Goal: Transaction & Acquisition: Purchase product/service

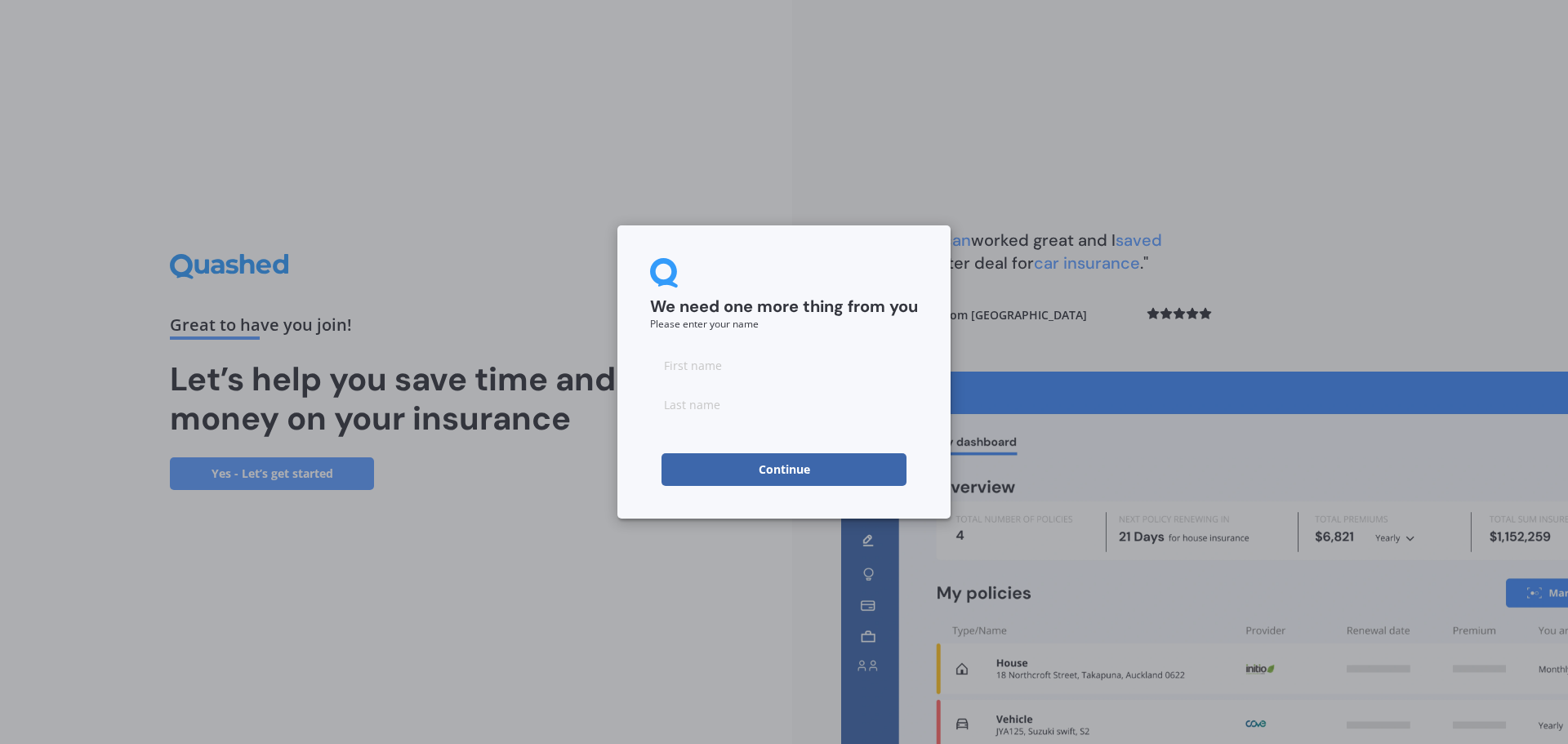
click at [717, 366] on input at bounding box center [784, 365] width 268 height 33
type input "[PERSON_NAME]"
click at [724, 409] on input at bounding box center [784, 404] width 268 height 33
type input "[PERSON_NAME]"
click at [766, 472] on button "Continue" at bounding box center [784, 469] width 245 height 33
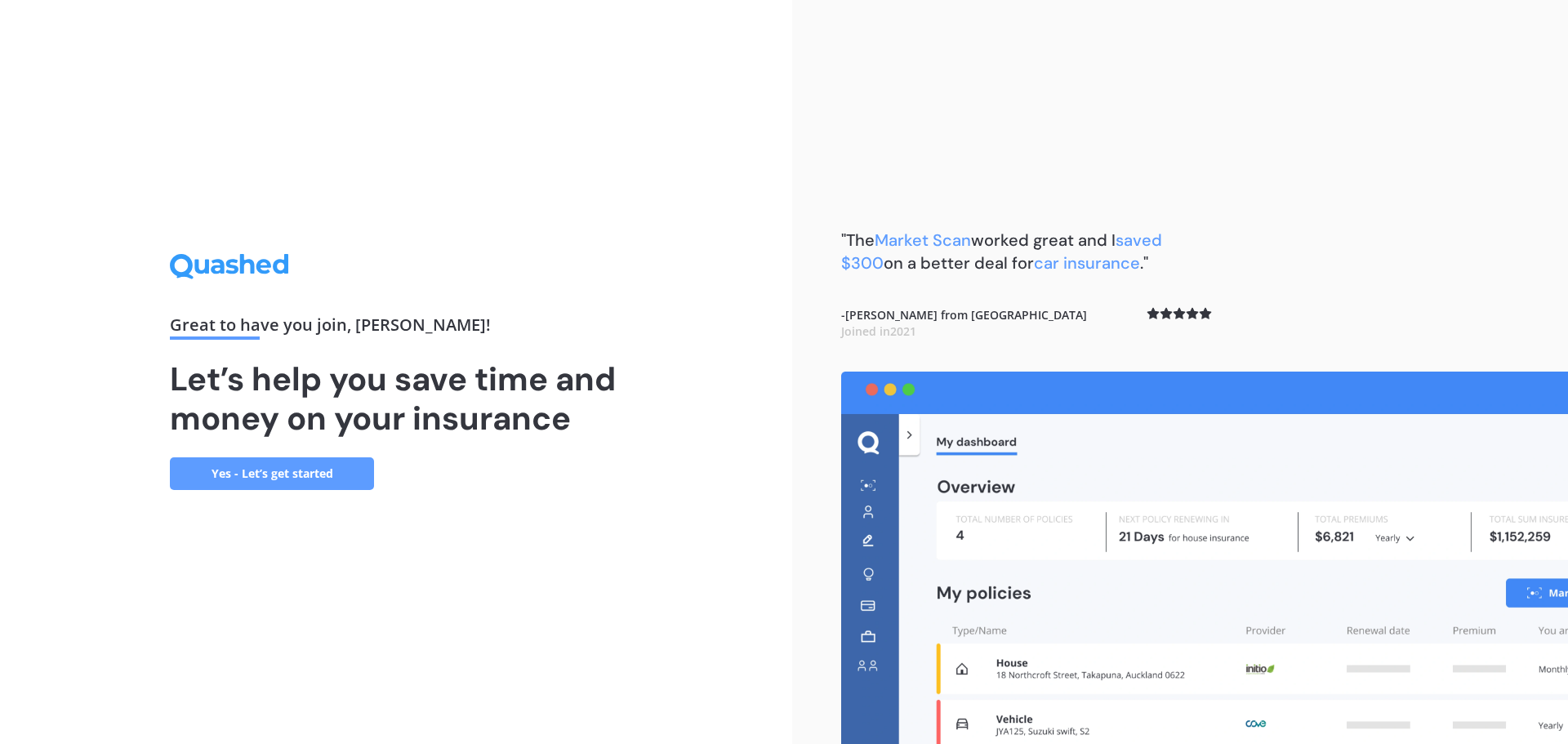
click at [260, 478] on link "Yes - Let’s get started" at bounding box center [272, 474] width 204 height 33
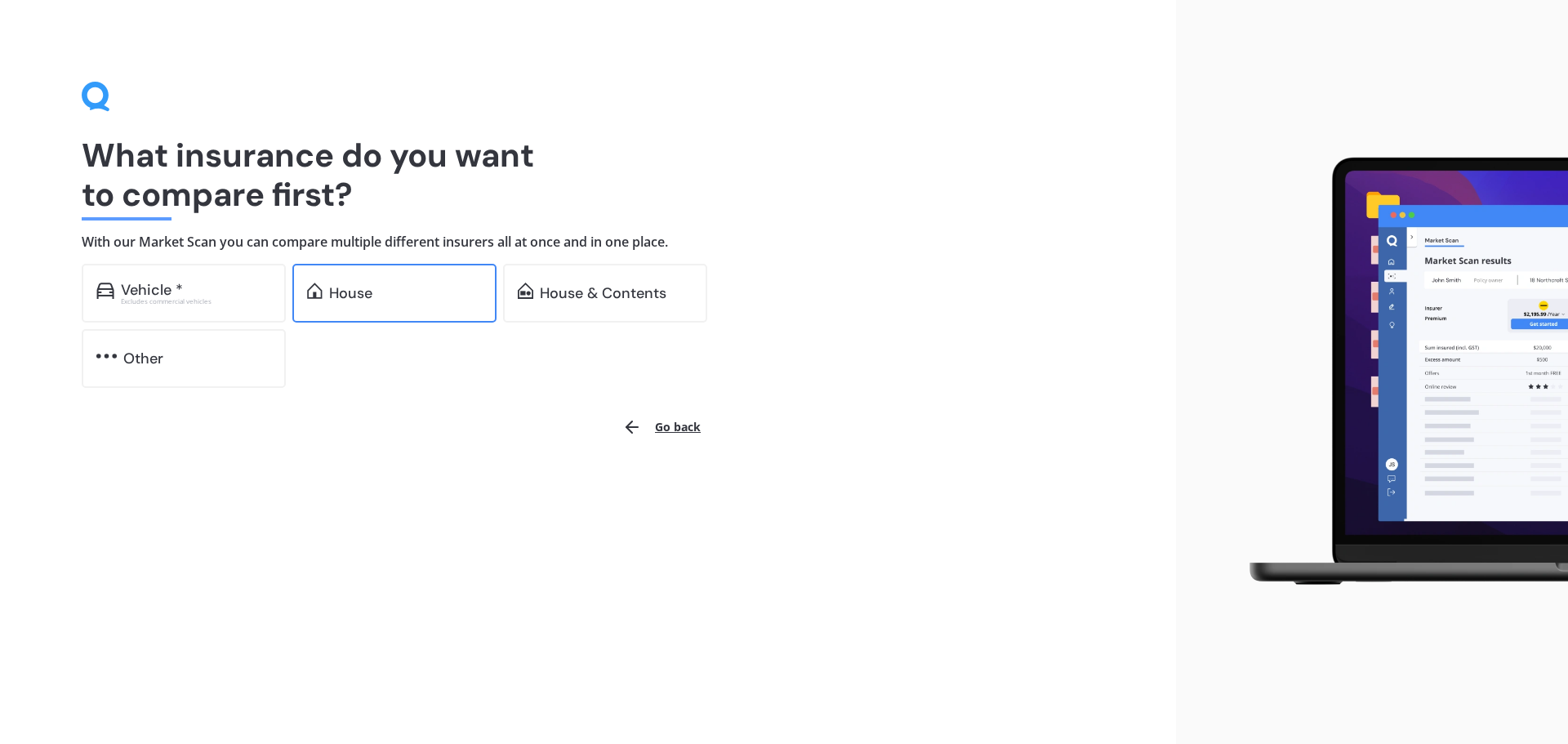
click at [353, 293] on div "House" at bounding box center [350, 293] width 43 height 16
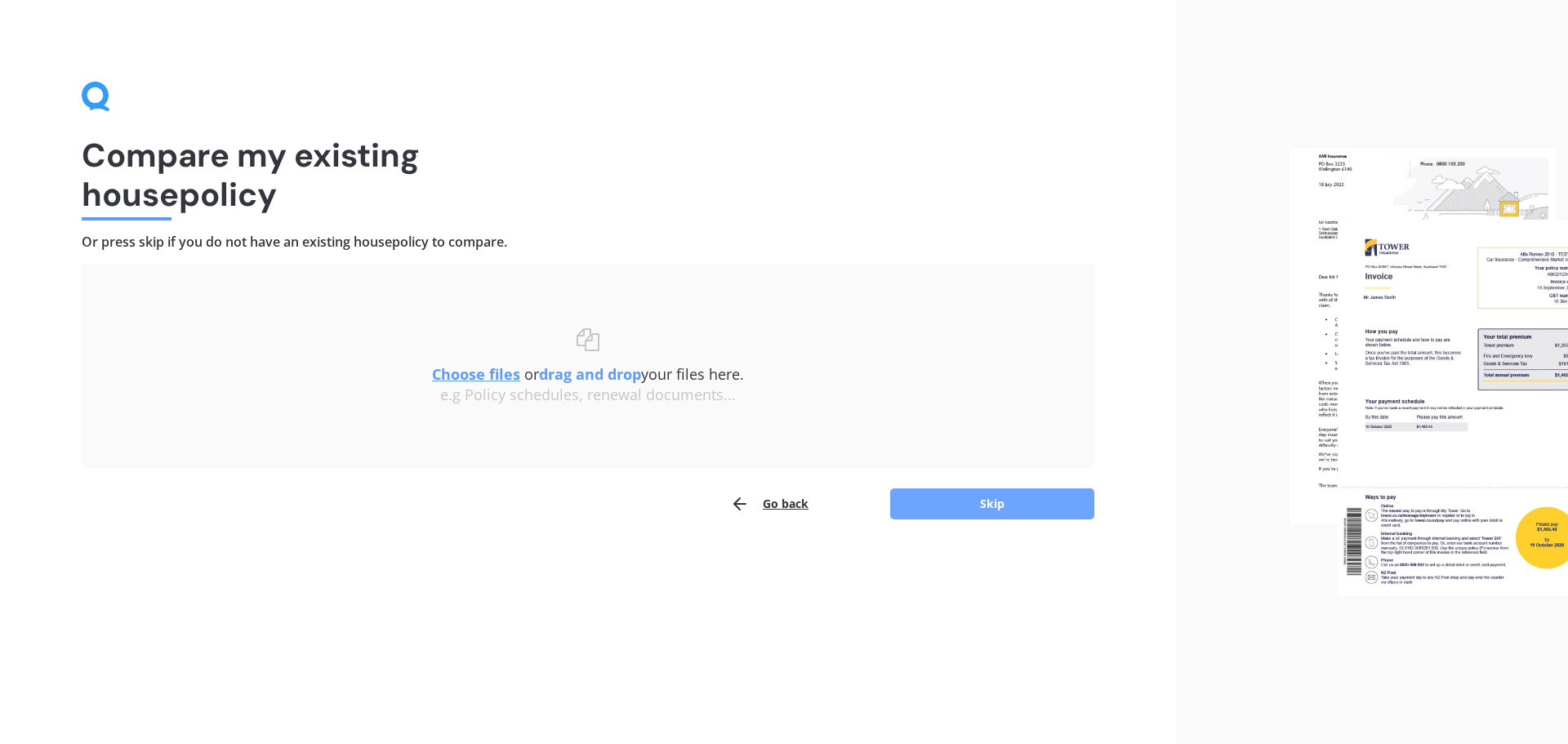
click at [974, 498] on button "Skip" at bounding box center [992, 504] width 204 height 31
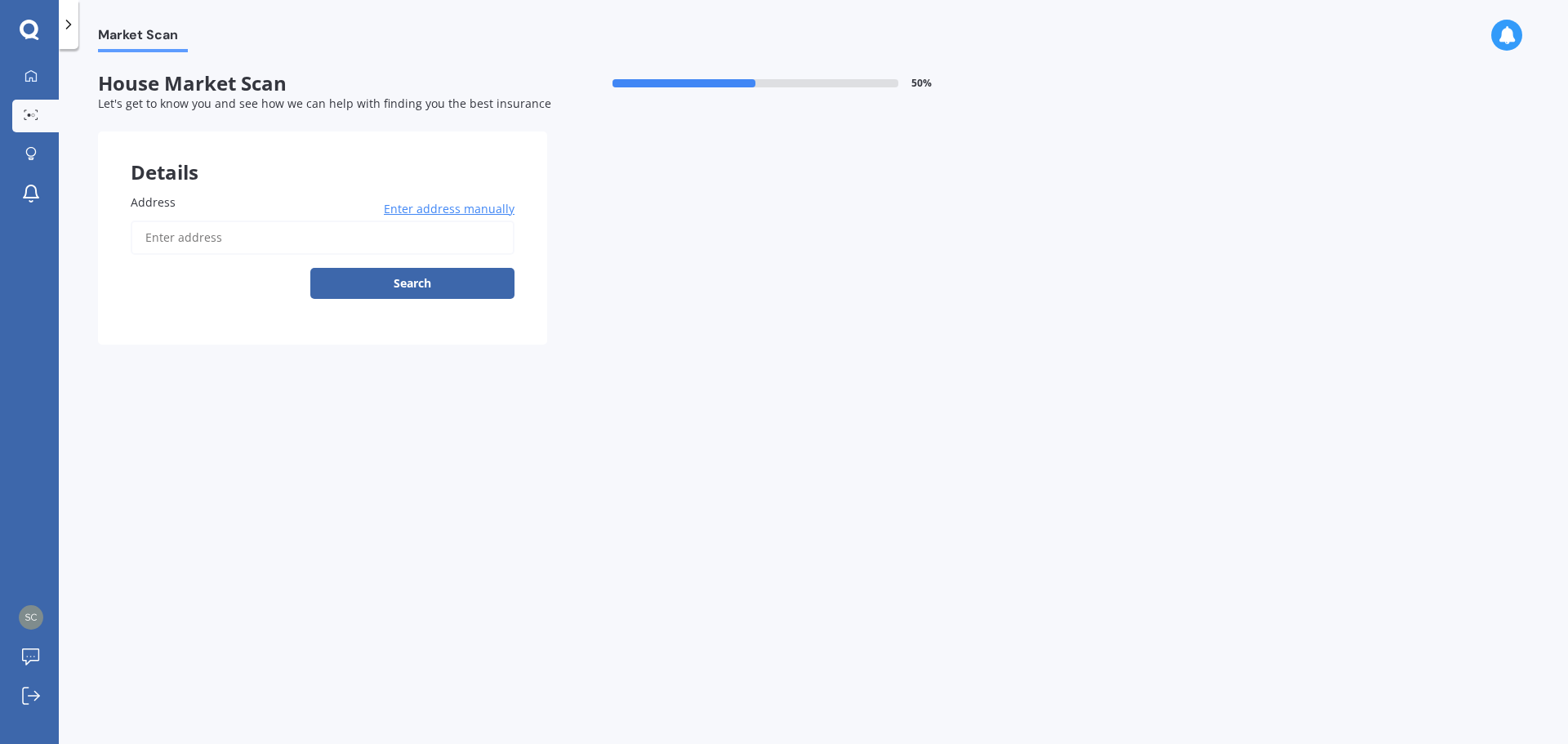
click at [277, 244] on input "Address" at bounding box center [322, 238] width 384 height 34
type input "[STREET_ADDRESS]"
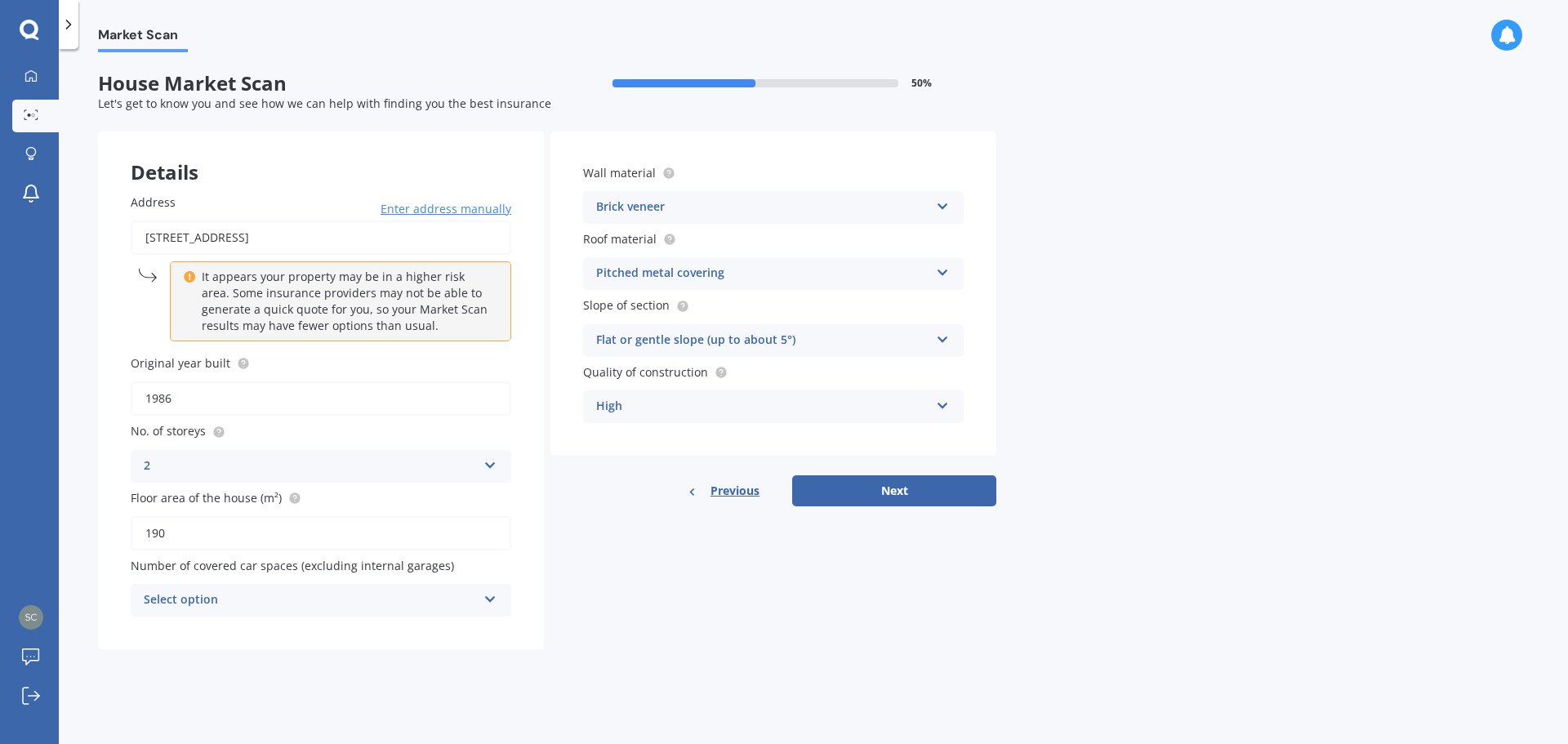
click at [294, 601] on div "Select option" at bounding box center [310, 600] width 333 height 20
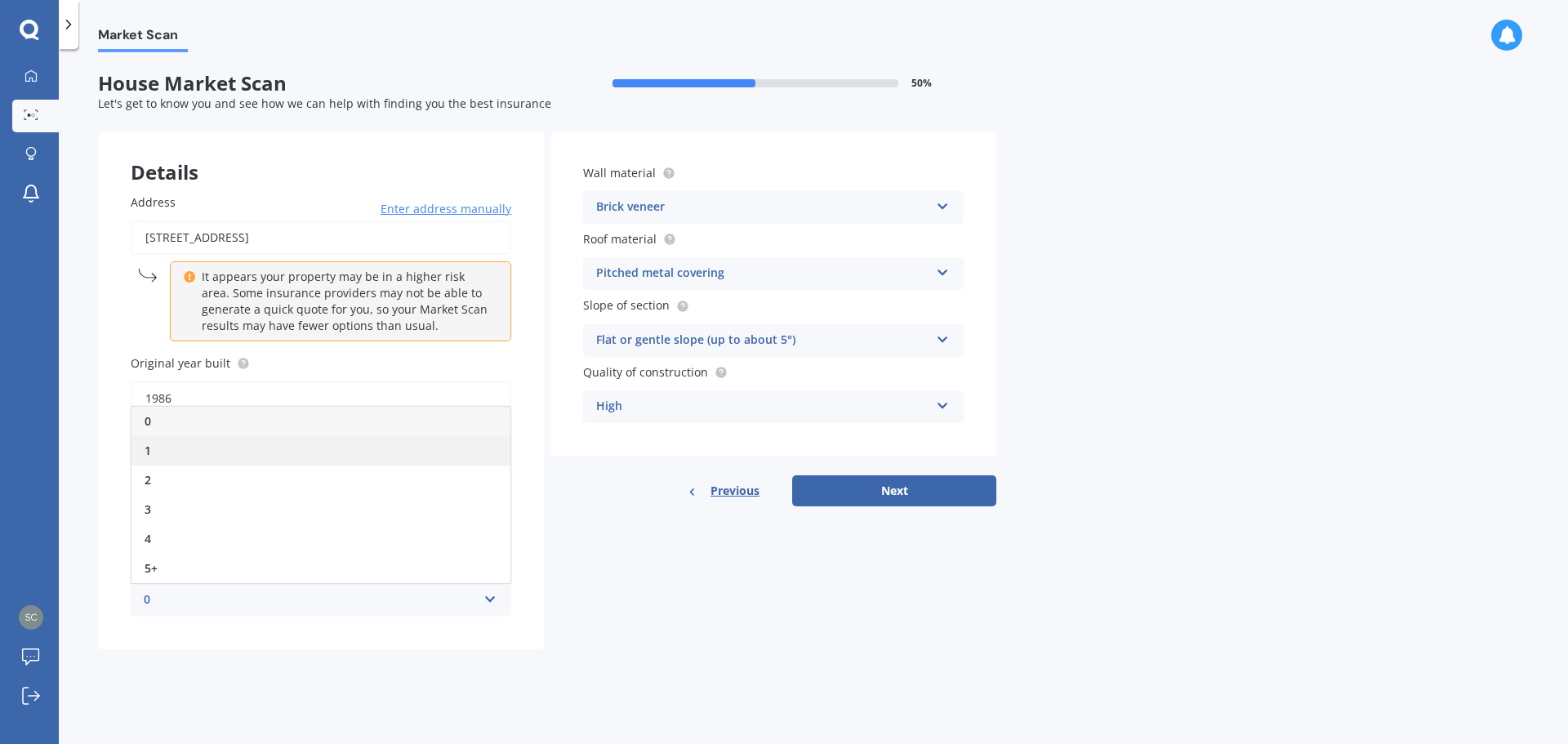
click at [210, 457] on div "1" at bounding box center [320, 451] width 378 height 29
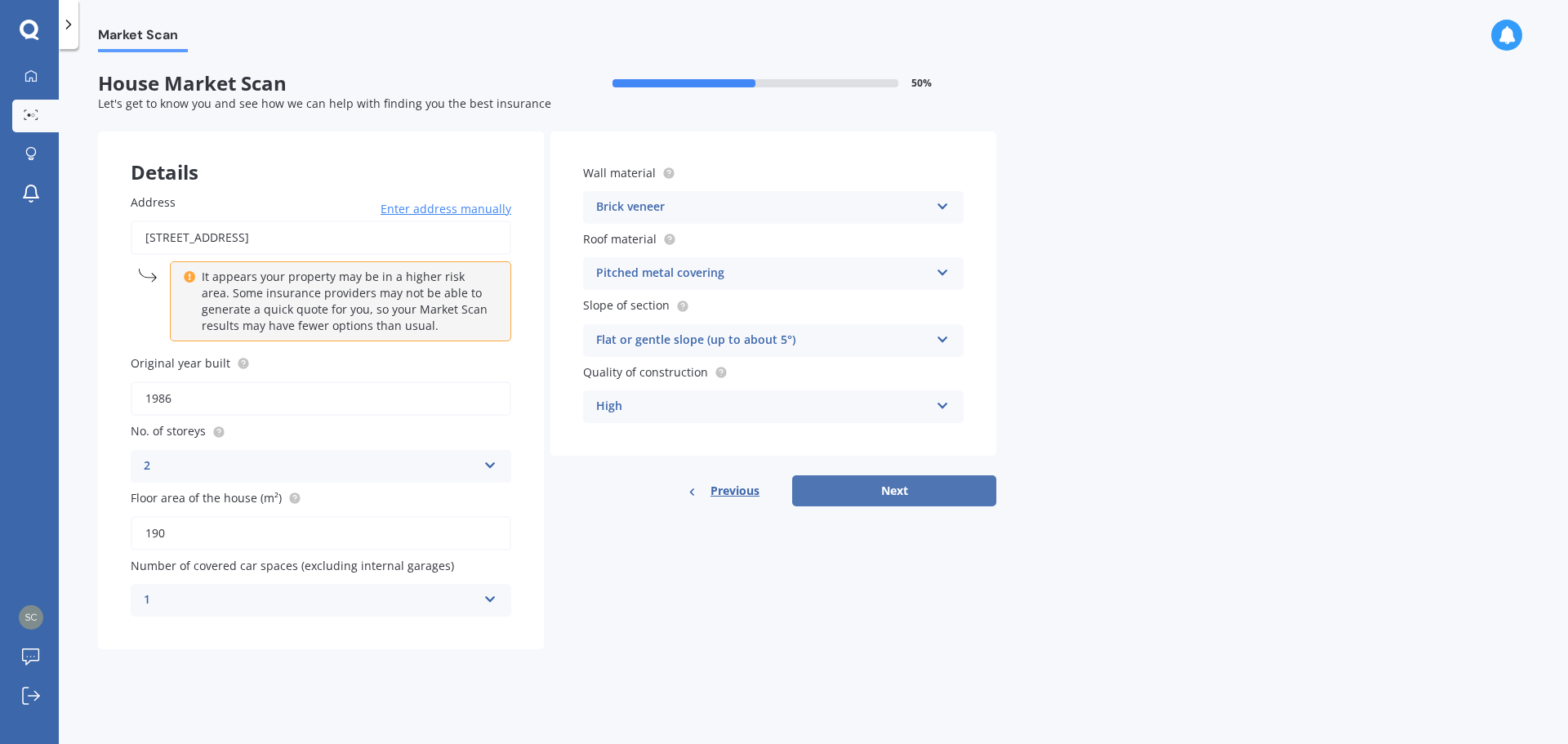
click at [872, 496] on button "Next" at bounding box center [894, 491] width 204 height 31
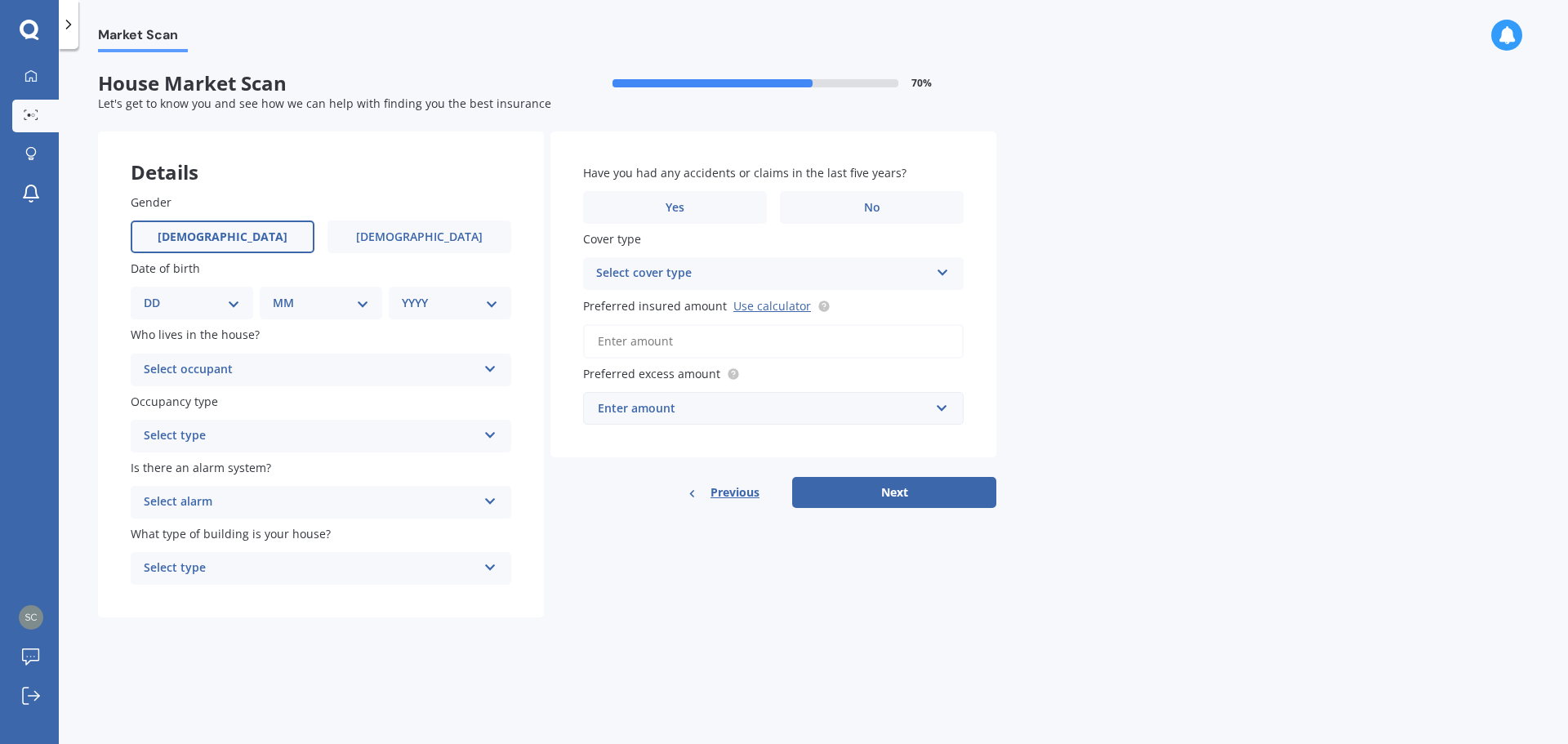
click at [251, 236] on label "[DEMOGRAPHIC_DATA]" at bounding box center [222, 237] width 184 height 33
click at [0, 0] on input "[DEMOGRAPHIC_DATA]" at bounding box center [0, 0] width 0 height 0
click at [225, 303] on select "DD 01 02 03 04 05 06 07 08 09 10 11 12 13 14 15 16 17 18 19 20 21 22 23 24 25 2…" at bounding box center [191, 303] width 96 height 18
select select "18"
click at [157, 294] on select "DD 01 02 03 04 05 06 07 08 09 10 11 12 13 14 15 16 17 18 19 20 21 22 23 24 25 2…" at bounding box center [191, 303] width 96 height 18
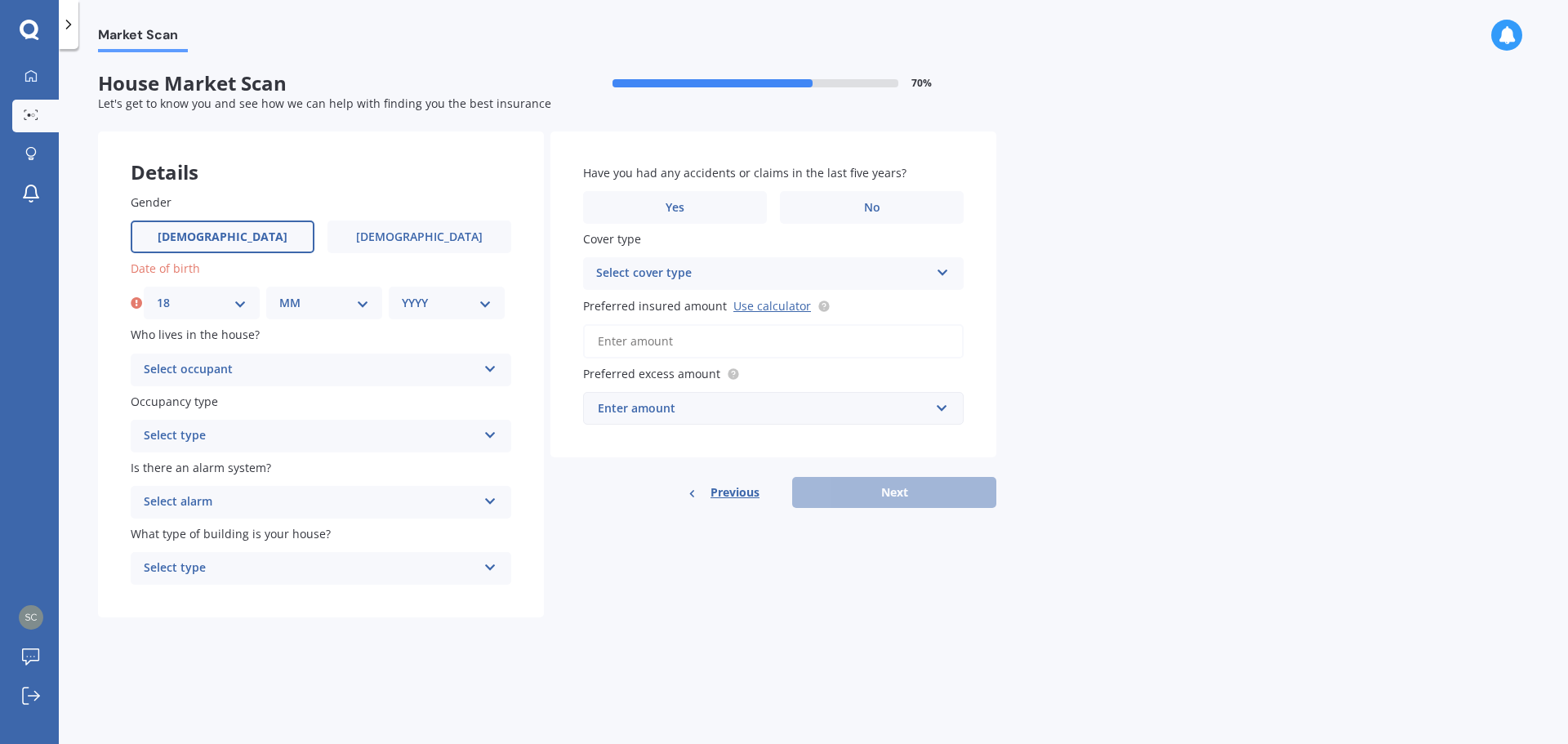
click at [311, 302] on select "MM 01 02 03 04 05 06 07 08 09 10 11 12" at bounding box center [324, 303] width 90 height 18
select select "01"
click at [279, 294] on select "MM 01 02 03 04 05 06 07 08 09 10 11 12" at bounding box center [324, 303] width 90 height 18
click at [447, 305] on select "YYYY 2009 2008 2007 2006 2005 2004 2003 2002 2001 2000 1999 1998 1997 1996 1995…" at bounding box center [446, 303] width 90 height 18
select select "1985"
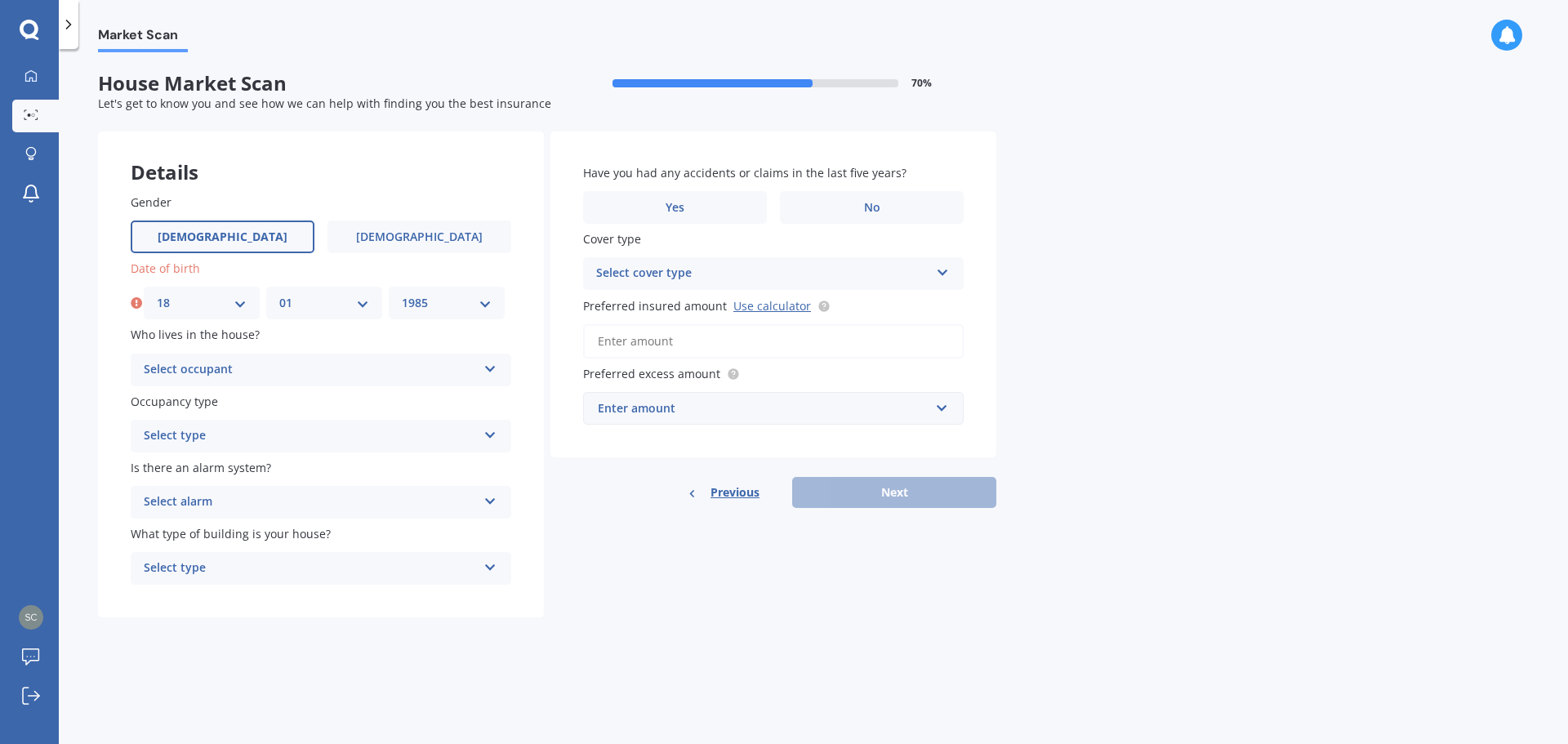
click at [402, 294] on select "YYYY 2009 2008 2007 2006 2005 2004 2003 2002 2001 2000 1999 1998 1997 1996 1995…" at bounding box center [446, 303] width 90 height 18
click at [288, 363] on div "Select occupant" at bounding box center [310, 370] width 333 height 20
click at [282, 396] on div "Owner" at bounding box center [320, 402] width 378 height 29
click at [269, 443] on div "Select type" at bounding box center [310, 436] width 333 height 20
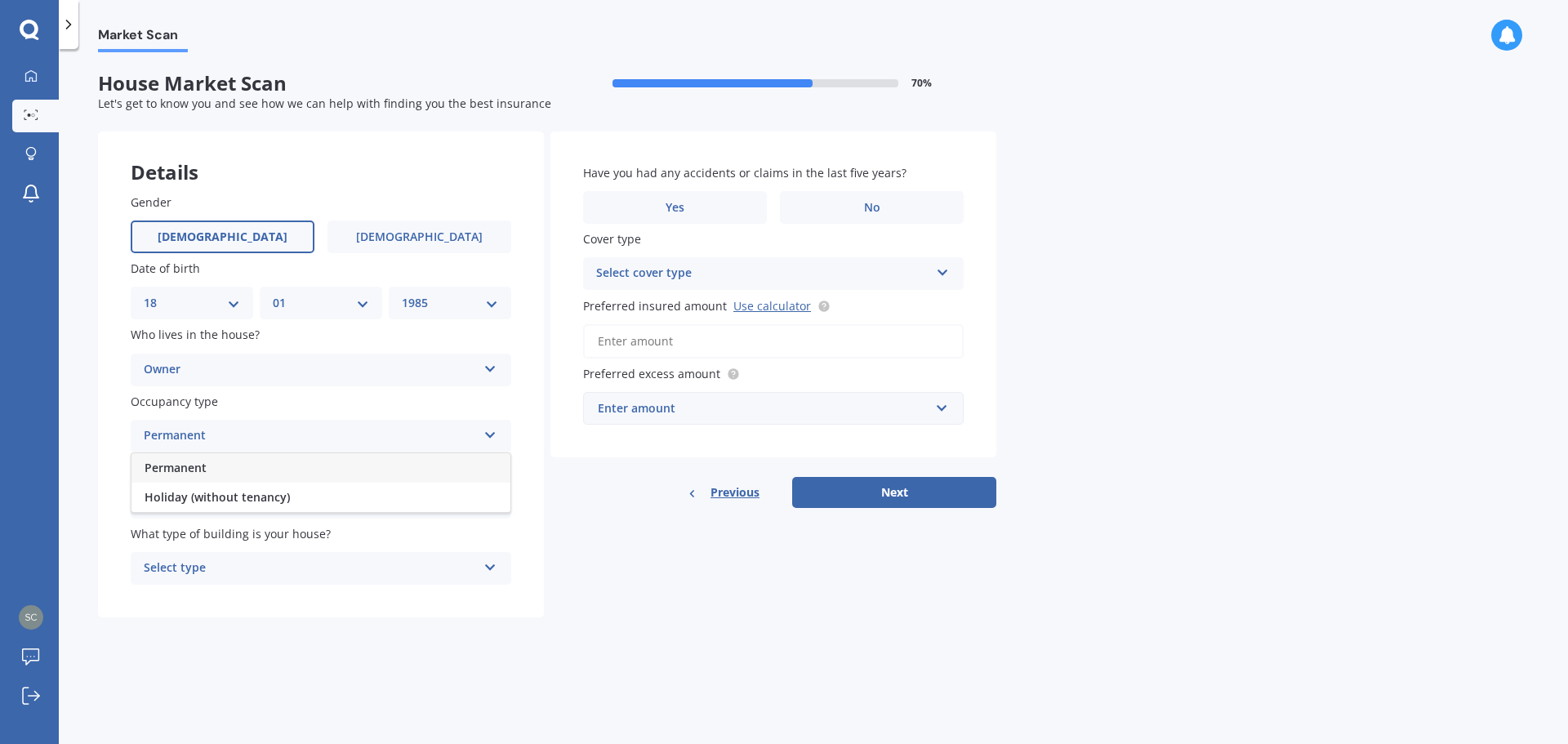
click at [272, 463] on div "Permanent" at bounding box center [320, 468] width 378 height 29
click at [266, 499] on div "Select alarm" at bounding box center [310, 502] width 333 height 20
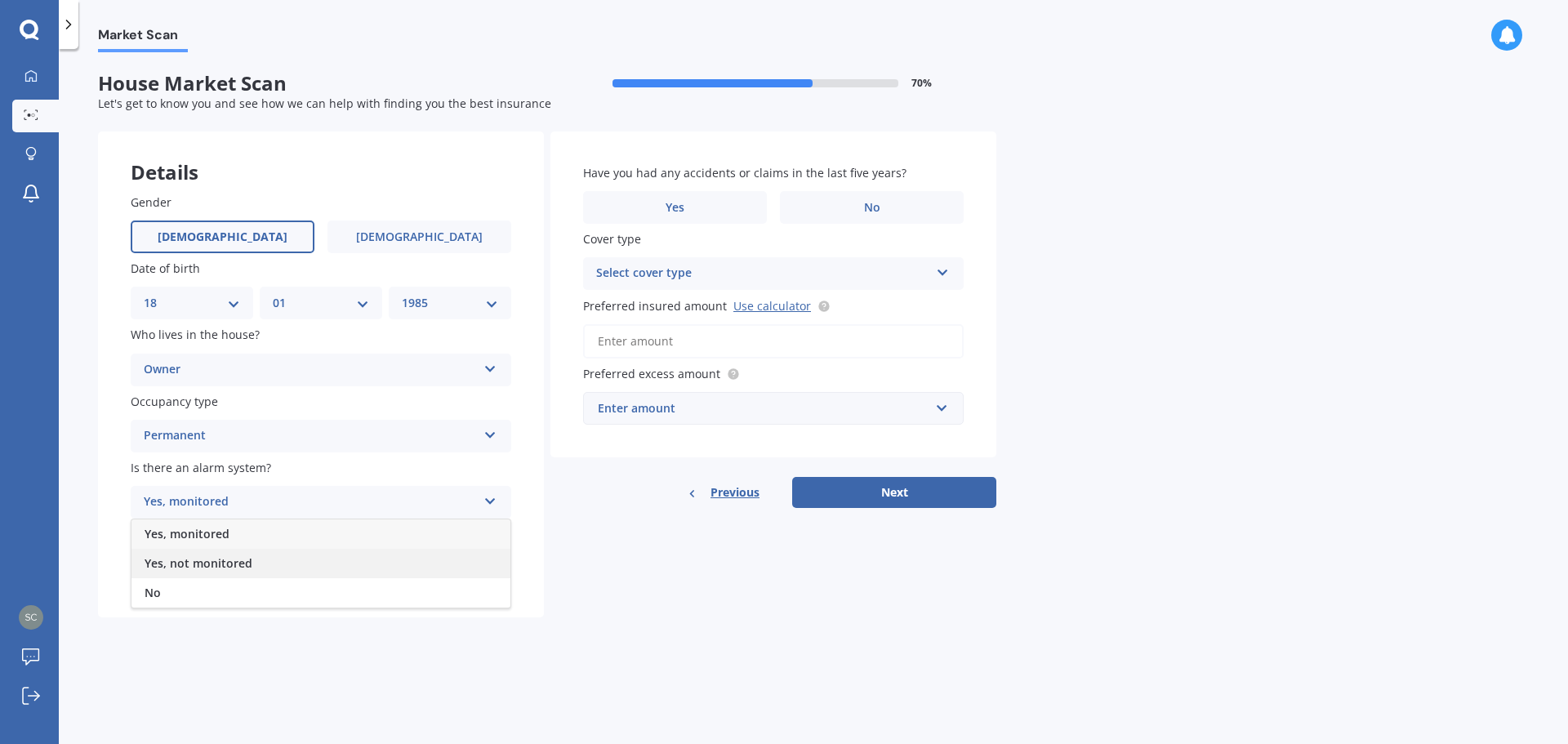
click at [268, 560] on div "Yes, not monitored" at bounding box center [320, 563] width 378 height 29
click at [263, 562] on div "Select type" at bounding box center [310, 568] width 333 height 20
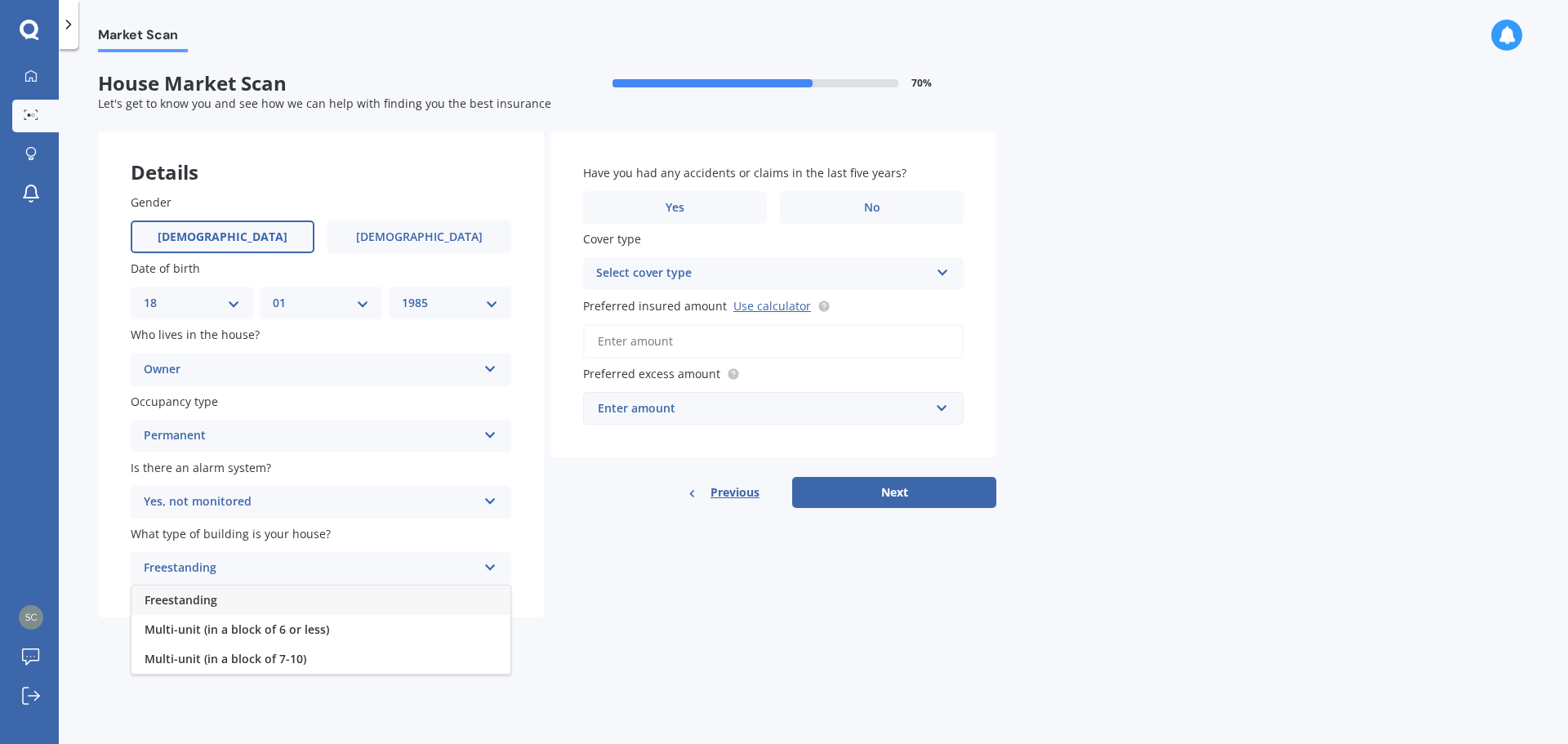
click at [264, 598] on div "Freestanding" at bounding box center [320, 600] width 378 height 29
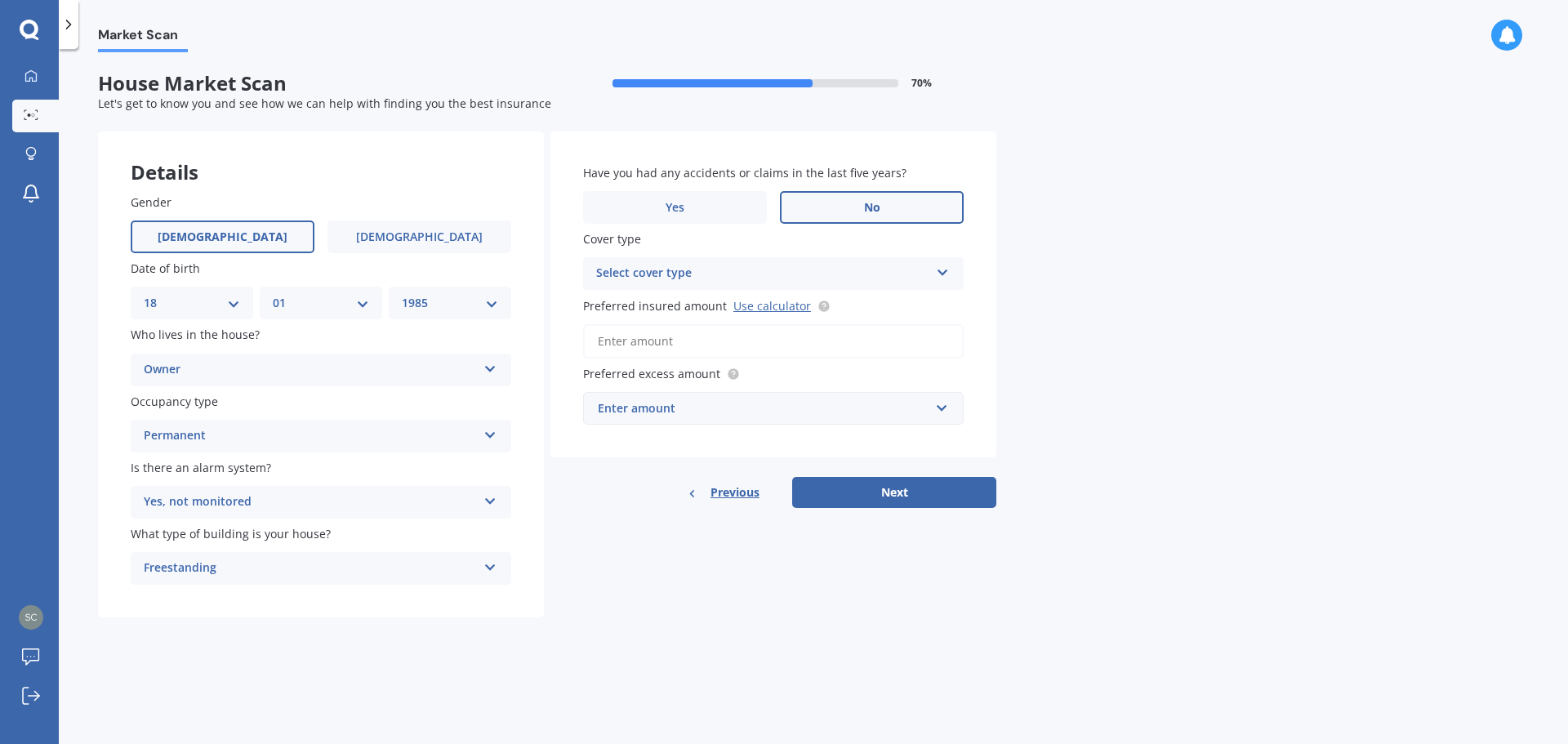
click at [854, 213] on label "No" at bounding box center [872, 208] width 184 height 33
click at [0, 0] on input "No" at bounding box center [0, 0] width 0 height 0
click at [771, 262] on div "Select cover type High" at bounding box center [772, 274] width 380 height 33
click at [718, 299] on div "High" at bounding box center [772, 305] width 378 height 29
click at [699, 336] on input "Preferred insured amount Use calculator" at bounding box center [772, 342] width 380 height 34
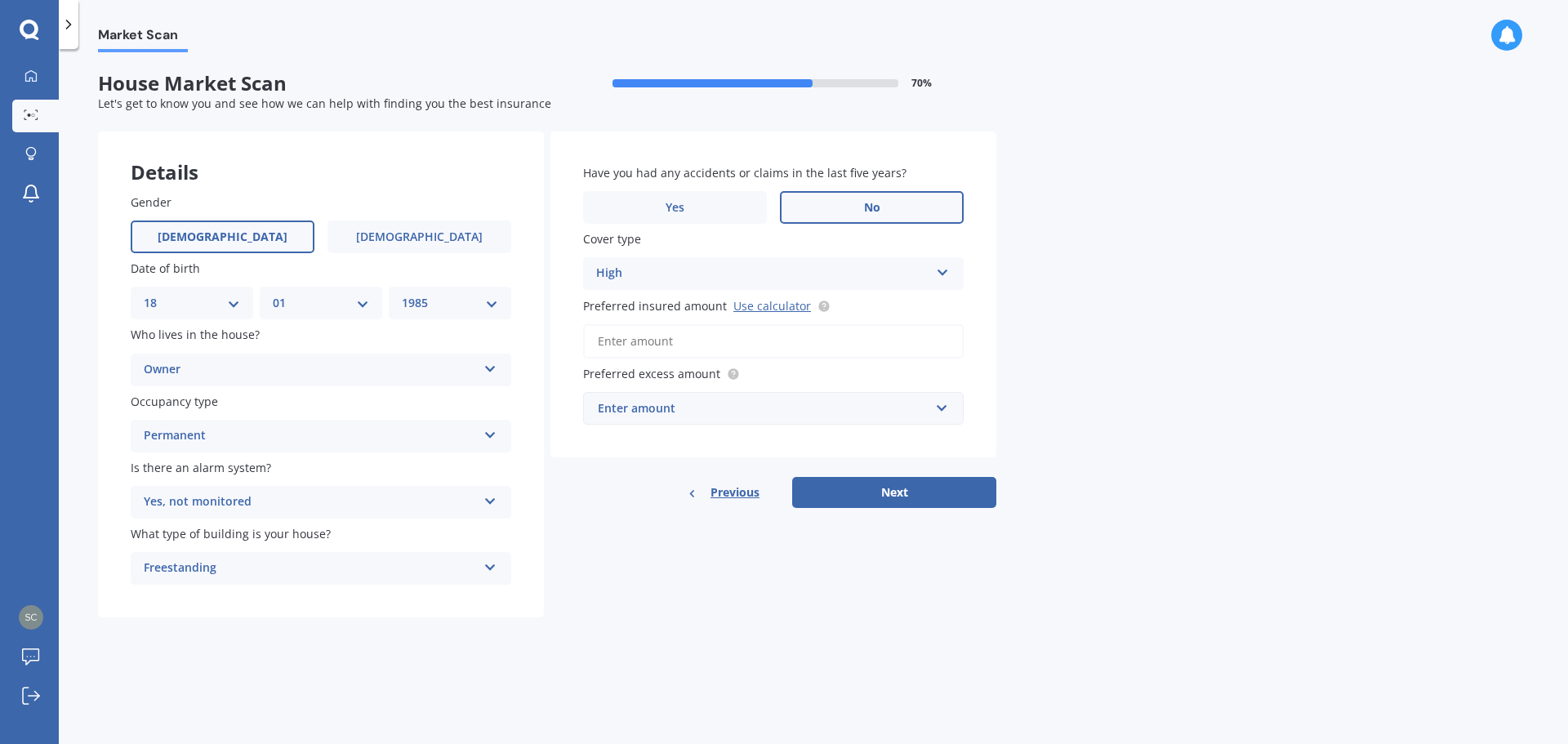
click at [669, 407] on div "Enter amount" at bounding box center [763, 408] width 331 height 18
click at [1256, 408] on div "Market Scan House Market Scan 70 % Let's get to know you and see how we can hel…" at bounding box center [814, 400] width 1509 height 695
click at [866, 486] on button "Next" at bounding box center [894, 493] width 204 height 31
click at [781, 310] on link "Use calculator" at bounding box center [772, 305] width 77 height 15
click at [676, 335] on input "Preferred insured amount Use calculator" at bounding box center [772, 342] width 380 height 34
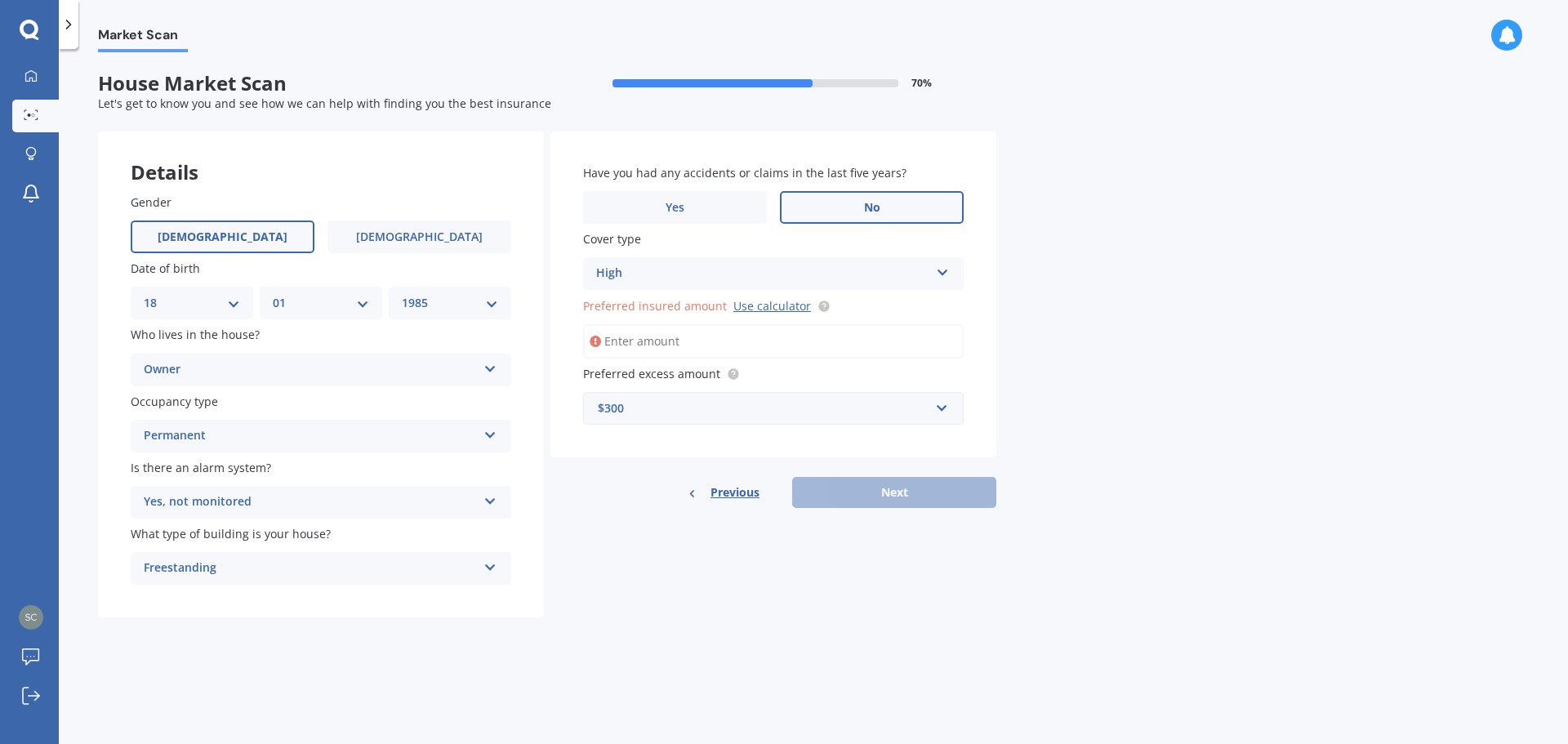
click at [698, 347] on input "Preferred insured amount Use calculator" at bounding box center [772, 342] width 380 height 34
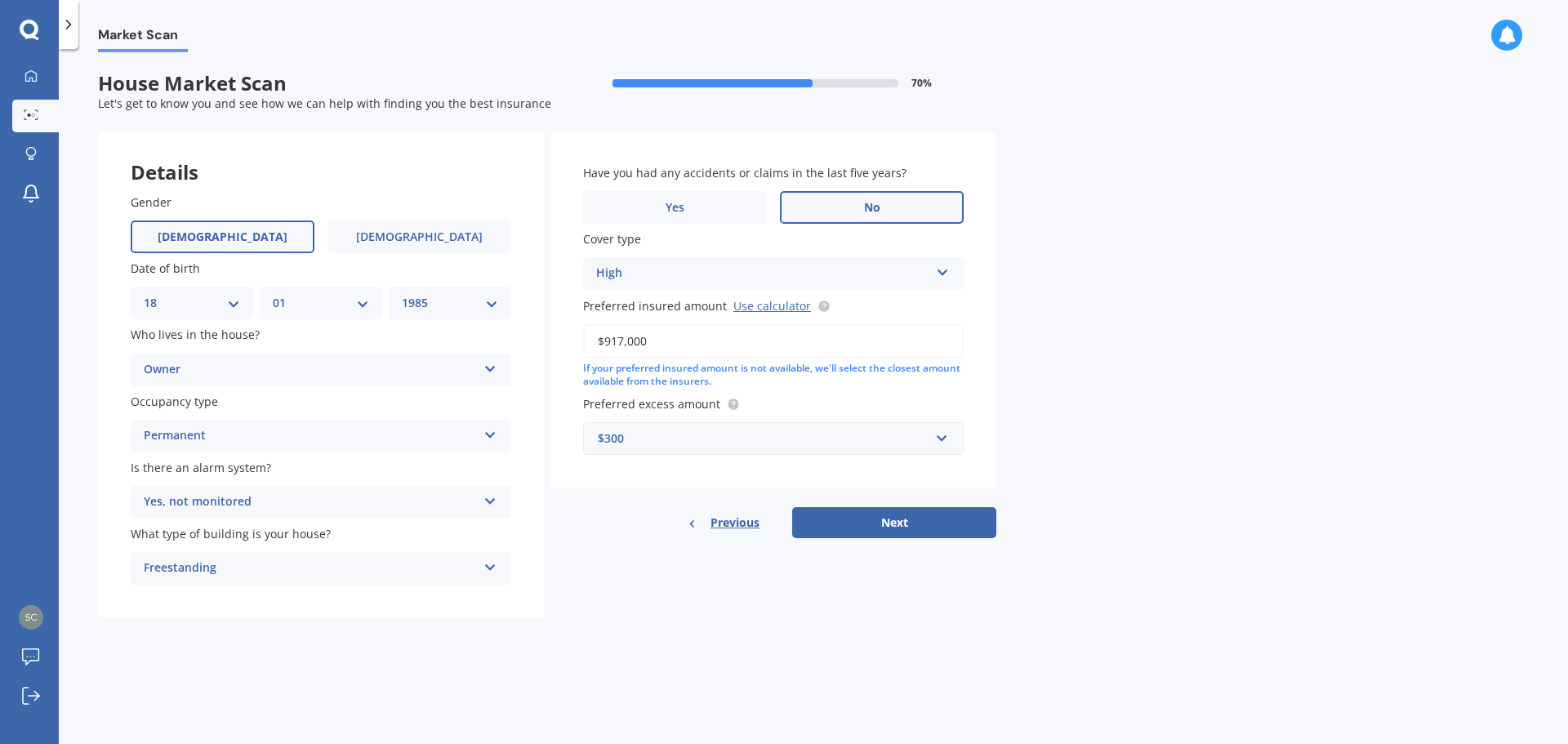
type input "$917,000"
click at [845, 436] on div "$300" at bounding box center [763, 438] width 331 height 18
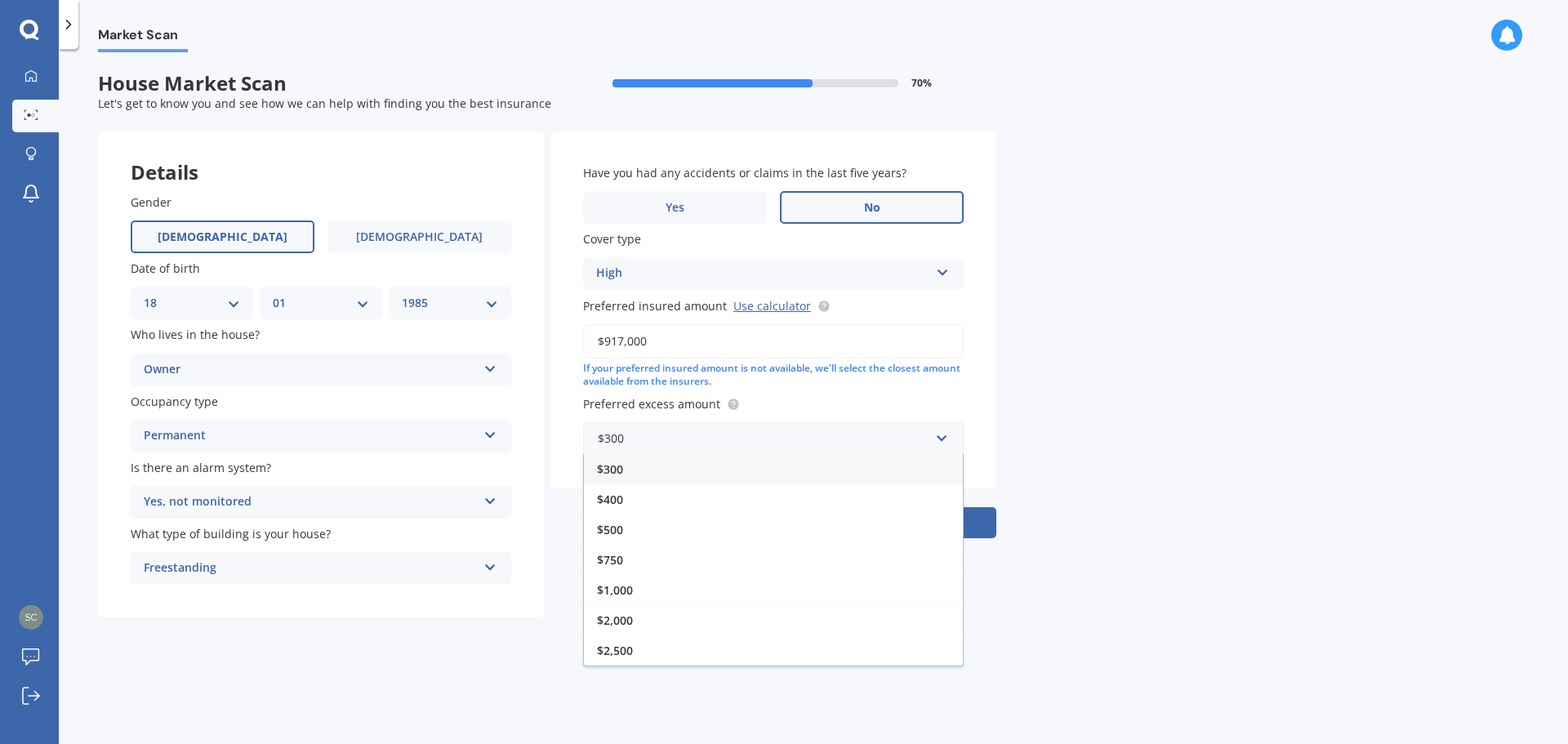
click at [1183, 532] on div "Market Scan House Market Scan 70 % Let's get to know you and see how we can hel…" at bounding box center [814, 400] width 1509 height 695
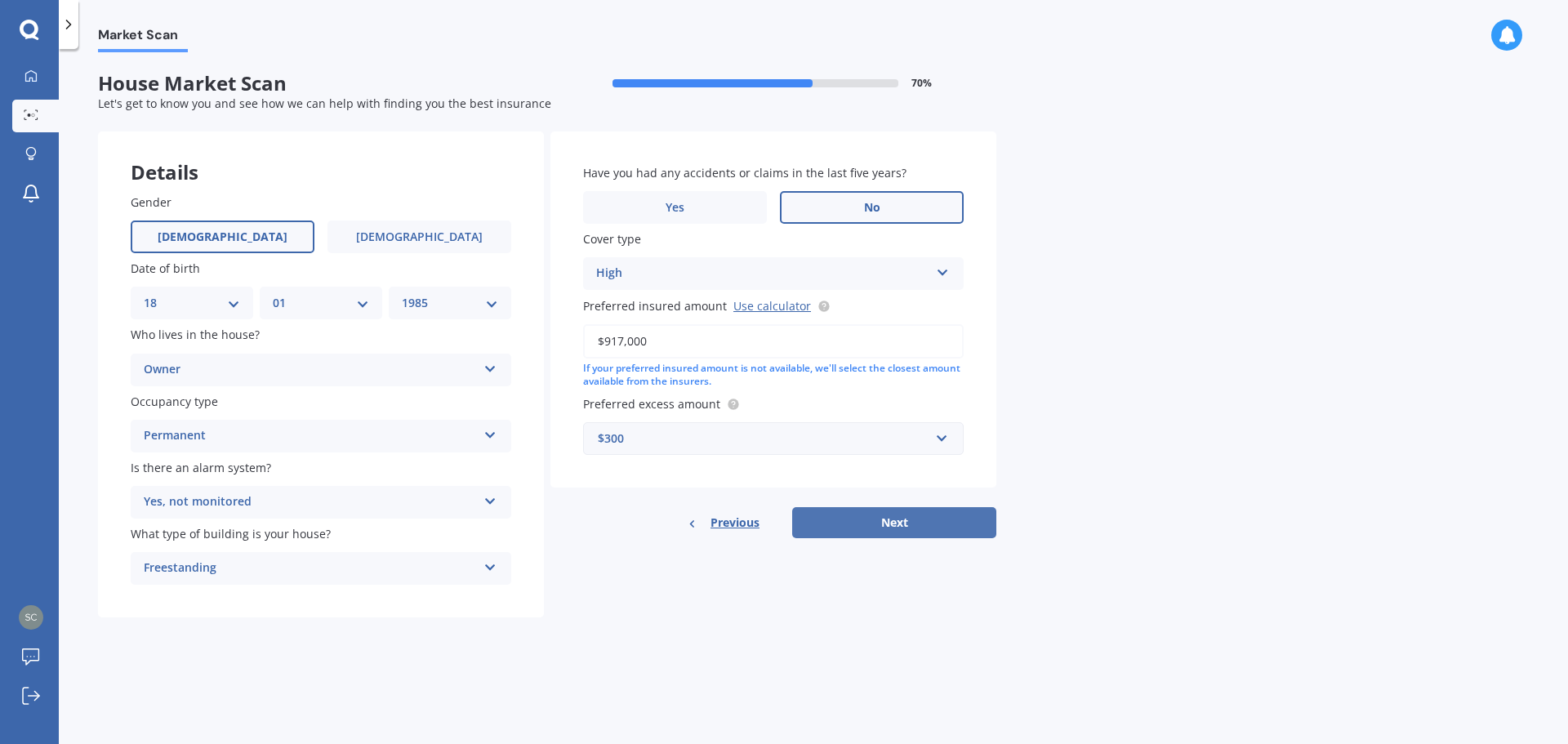
click at [899, 509] on button "Next" at bounding box center [894, 523] width 204 height 31
select select "18"
select select "01"
select select "1985"
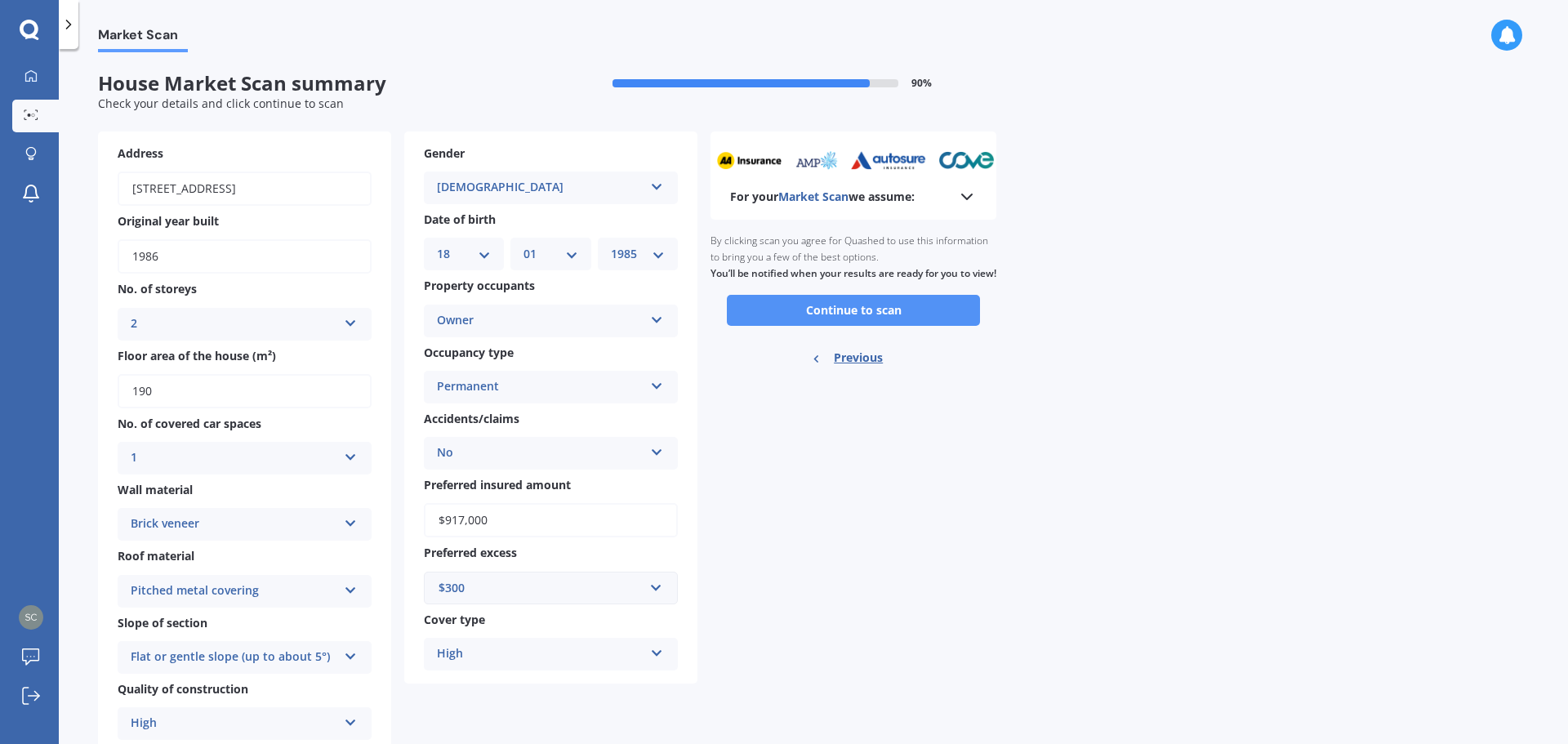
click at [825, 323] on button "Continue to scan" at bounding box center [853, 310] width 253 height 31
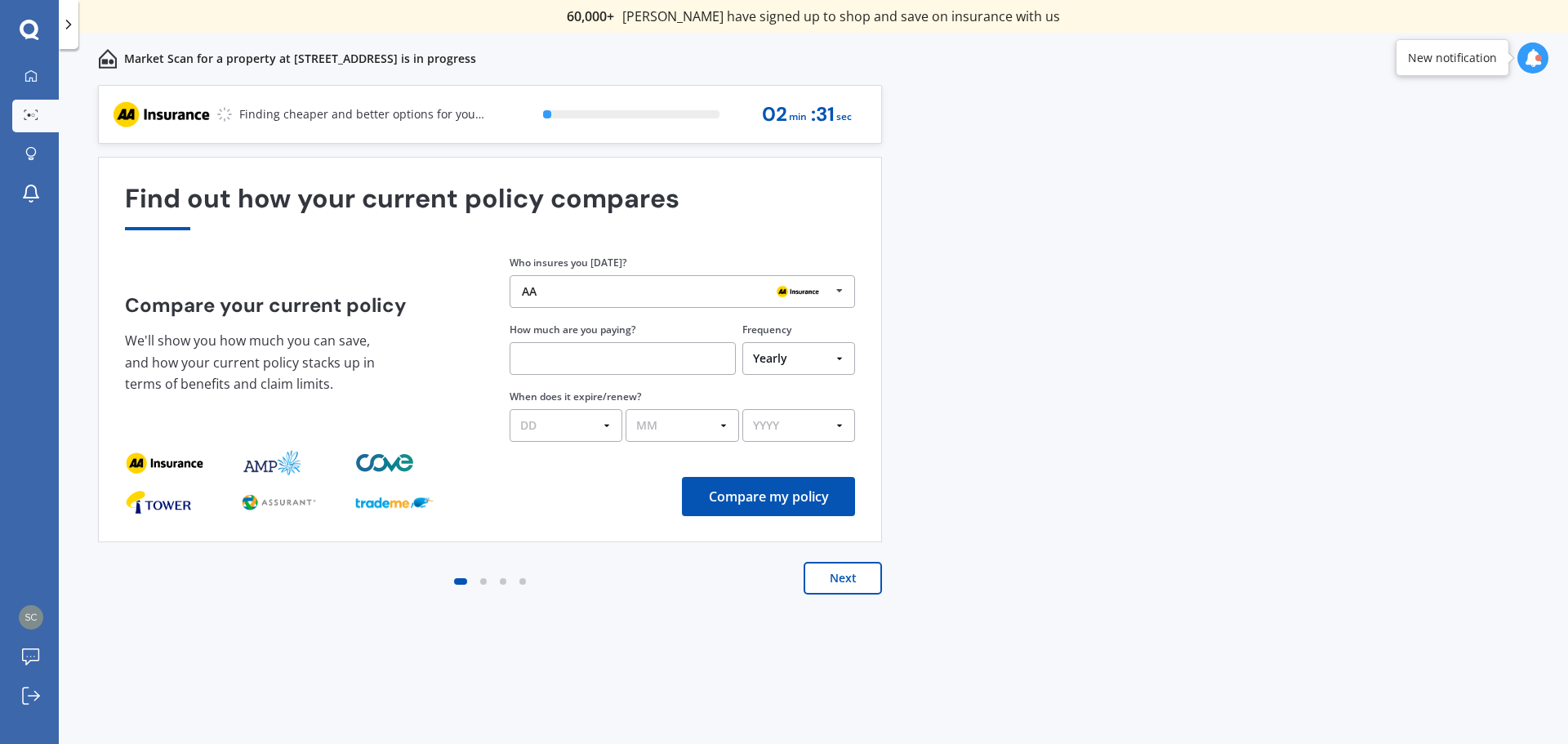
click at [695, 284] on div "AA AA Tower AMI State AMP ANZ ASB BNZ Trade Me Insurance Westpac Other" at bounding box center [682, 292] width 345 height 33
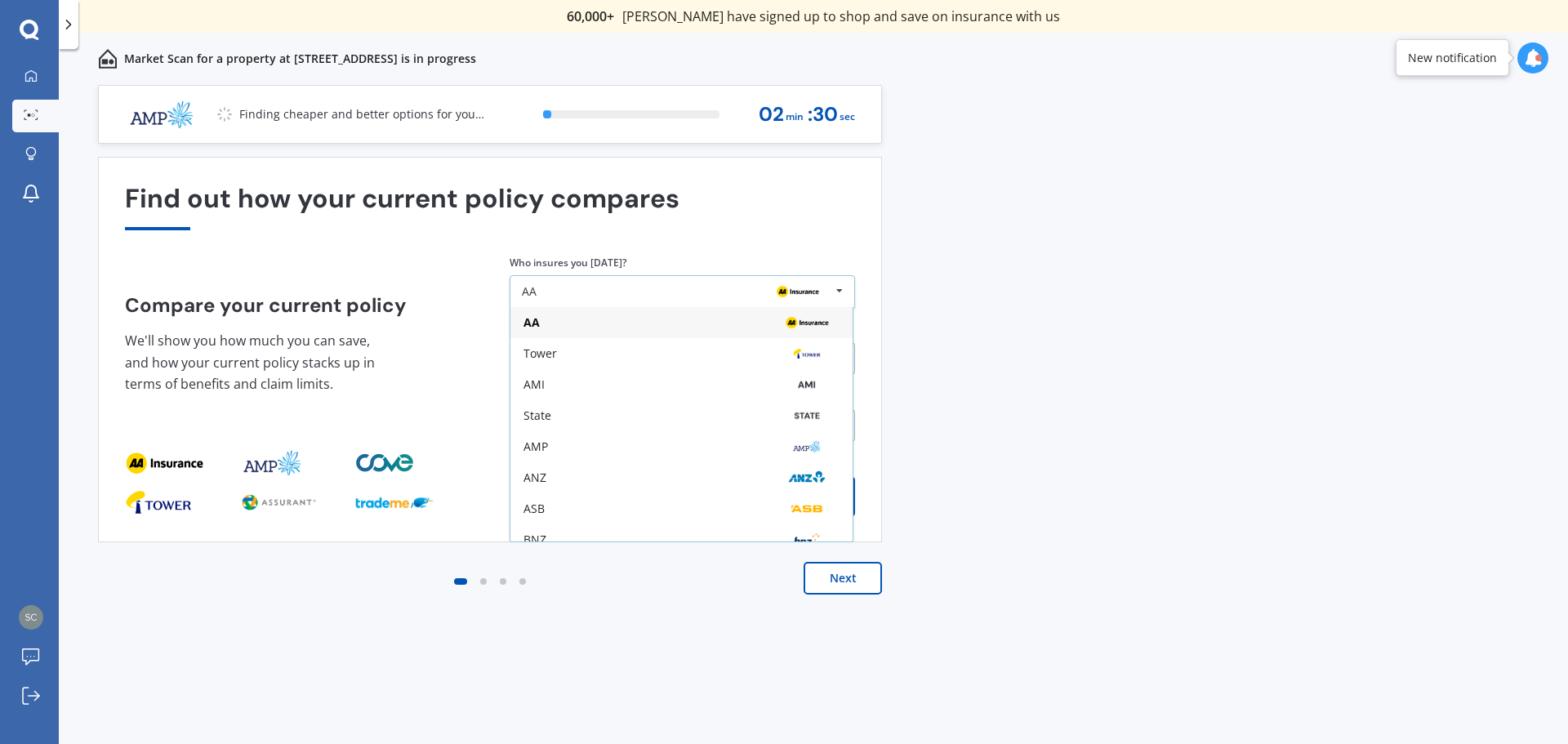
click at [695, 284] on div "AA AA Tower AMI State AMP ANZ ASB BNZ Trade Me Insurance Westpac Other" at bounding box center [682, 292] width 345 height 33
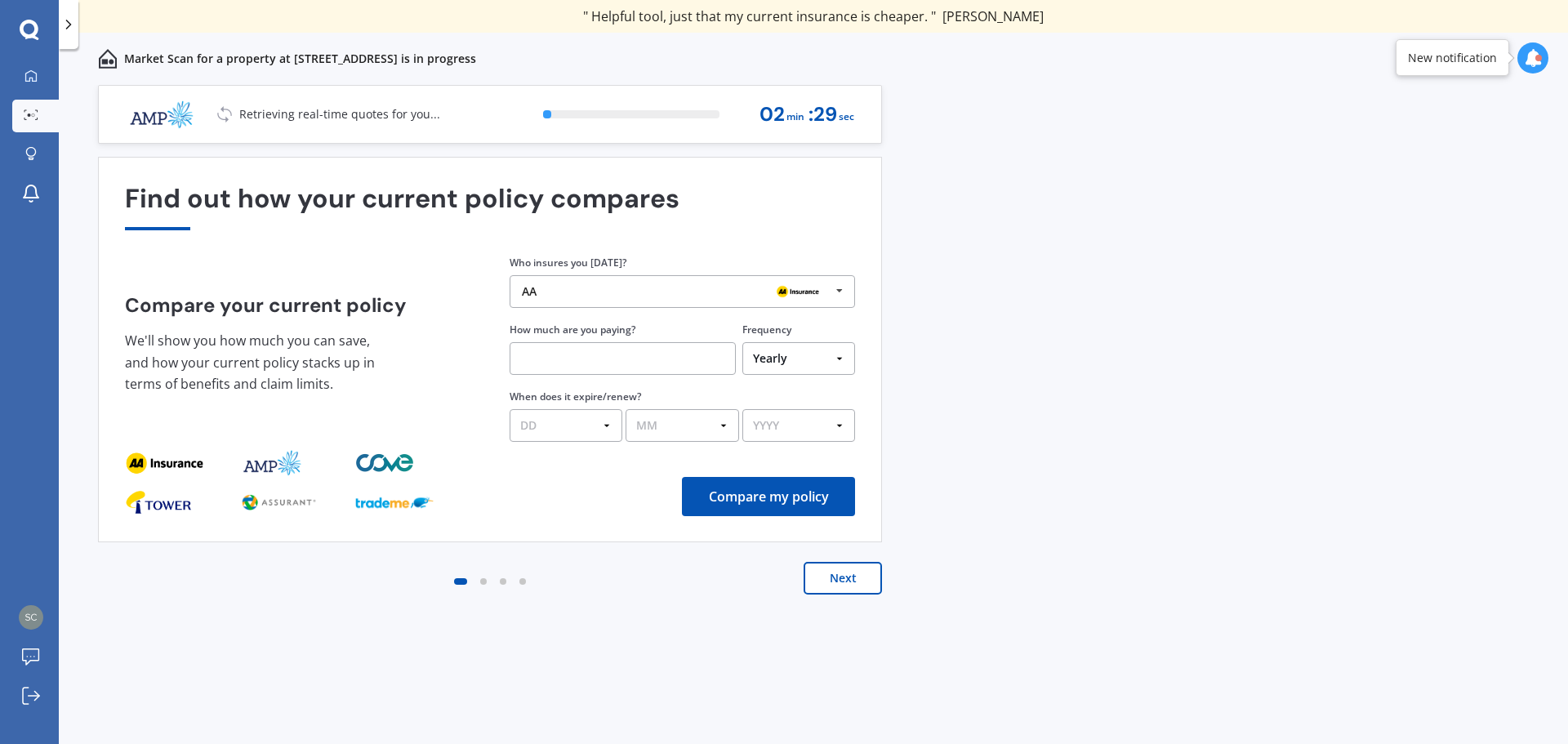
click at [702, 292] on div "AA" at bounding box center [676, 291] width 309 height 13
click at [336, 246] on div "Find out how your current policy compares Compare your current policy We'll sho…" at bounding box center [490, 349] width 730 height 331
click at [664, 288] on div "AA" at bounding box center [676, 291] width 309 height 13
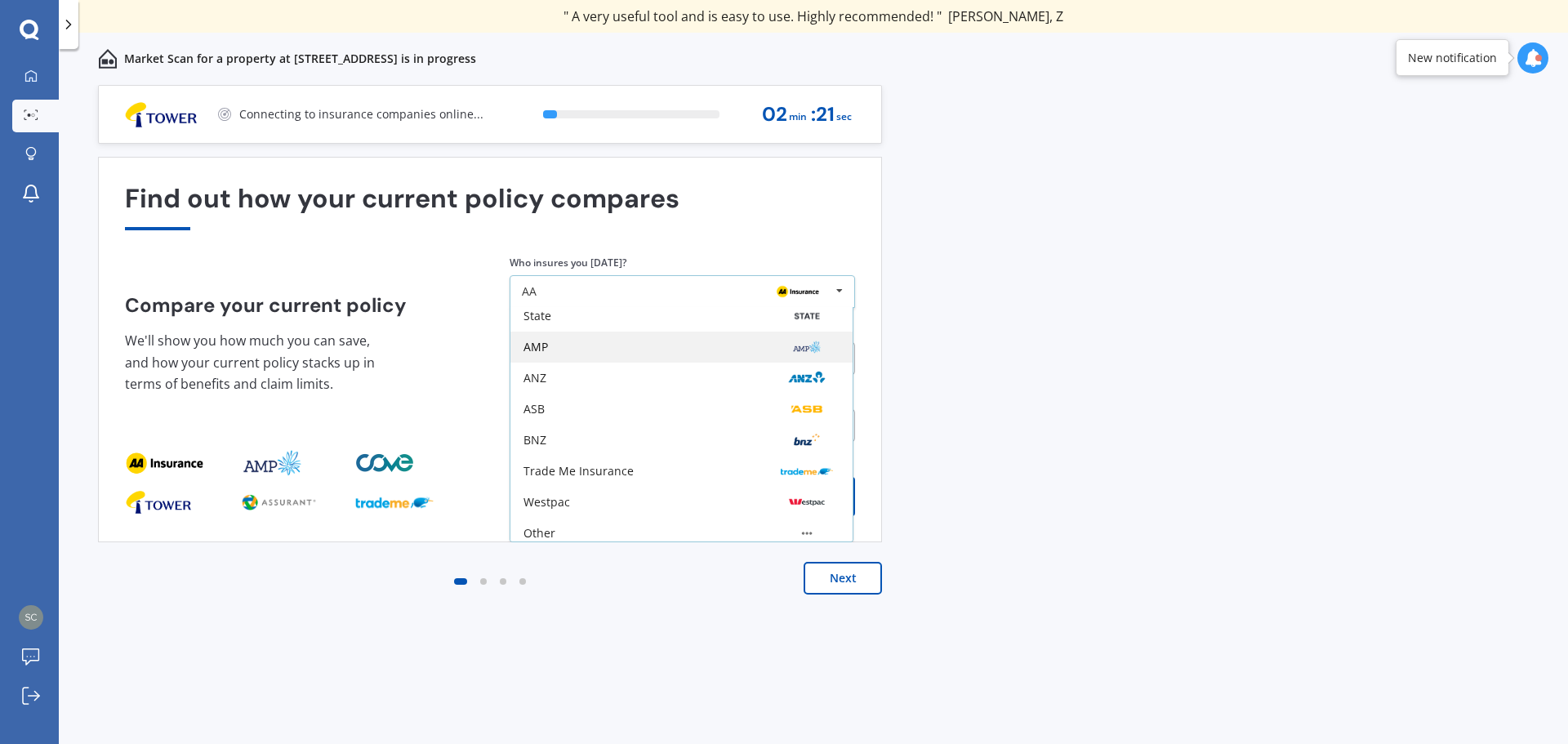
scroll to position [107, 0]
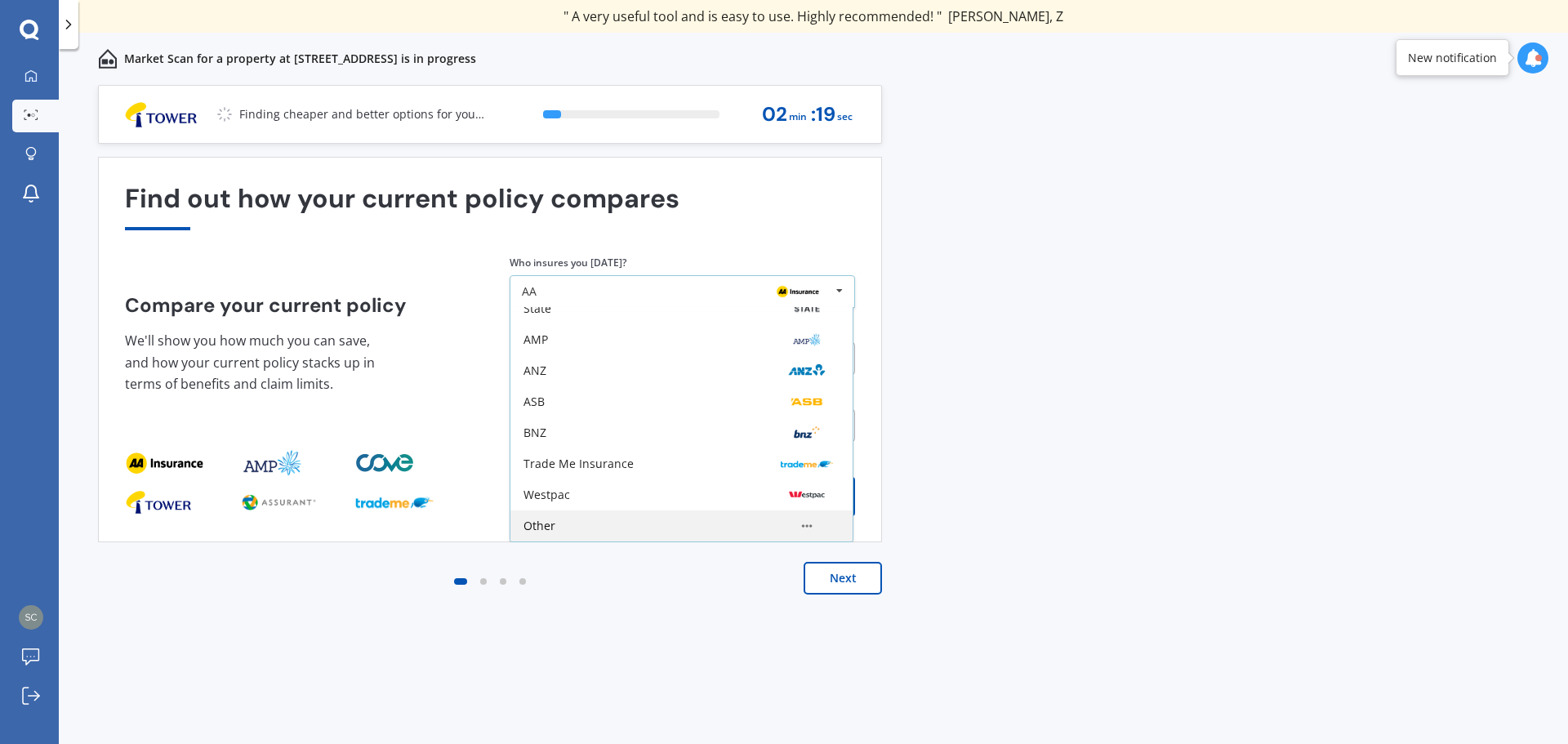
click at [631, 517] on div "Other" at bounding box center [681, 526] width 342 height 31
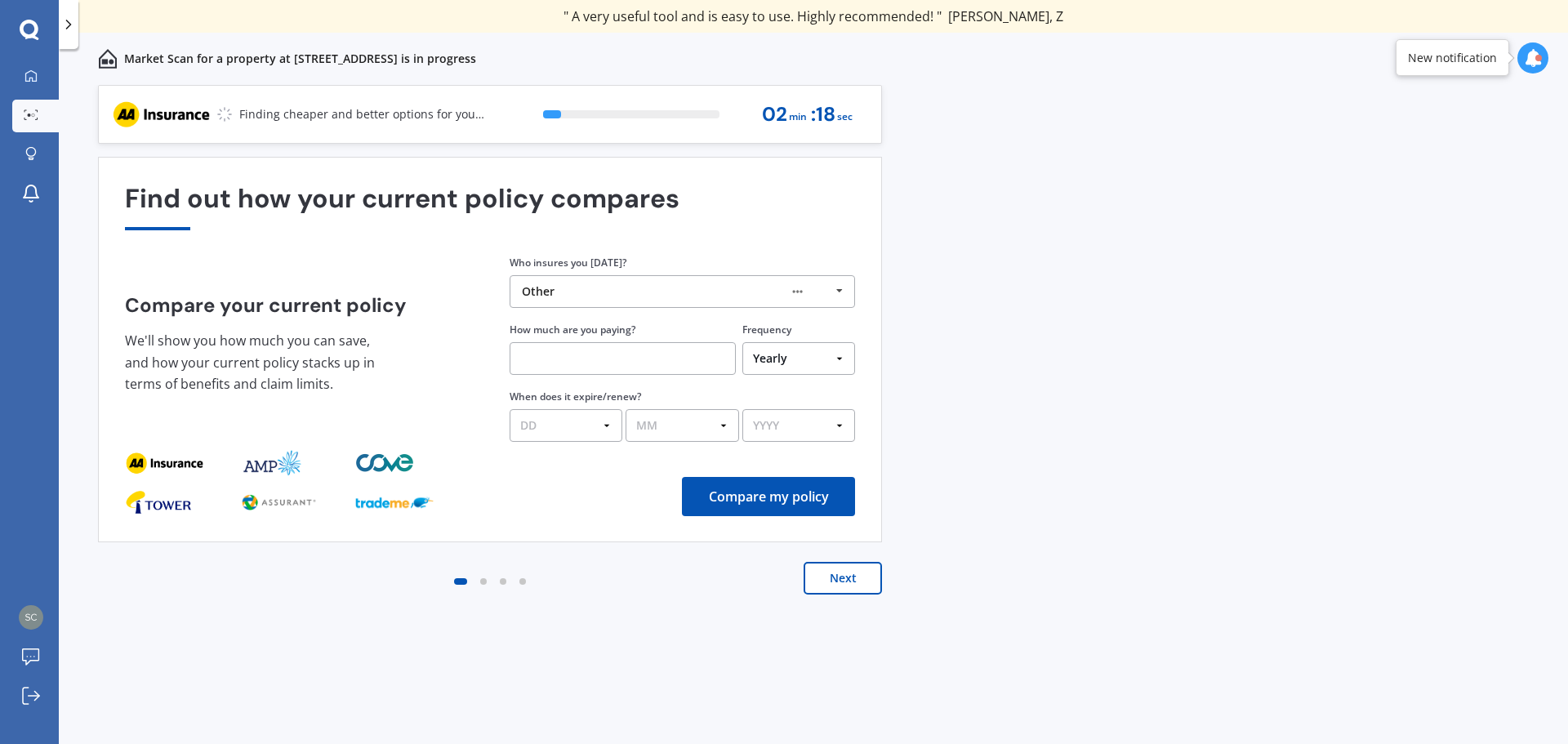
click at [1140, 397] on div "Previous 60,000+ Kiwis have signed up to shop and save on insurance with us " H…" at bounding box center [814, 432] width 1509 height 695
click at [639, 351] on input "text" at bounding box center [623, 359] width 227 height 33
click at [741, 496] on button "Compare my policy" at bounding box center [768, 497] width 173 height 39
click at [611, 347] on input "$3,000.00" at bounding box center [623, 359] width 227 height 33
click at [687, 360] on input "$3,000.00" at bounding box center [623, 359] width 227 height 33
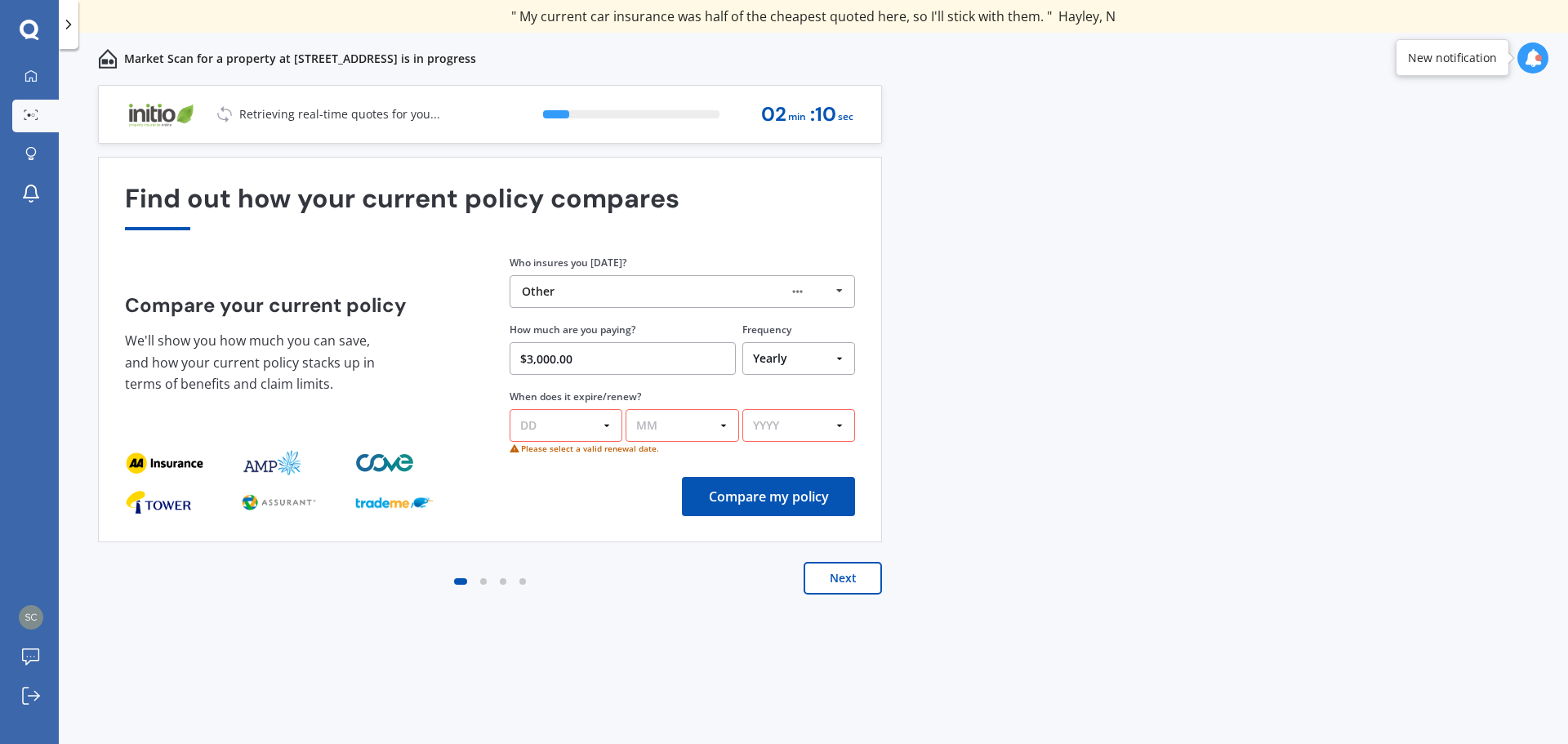
click at [687, 360] on input "$3,000.00" at bounding box center [623, 359] width 227 height 33
type input "$0.00"
click at [725, 510] on button "Compare my policy" at bounding box center [768, 497] width 173 height 39
click at [832, 573] on button "Next" at bounding box center [842, 578] width 78 height 33
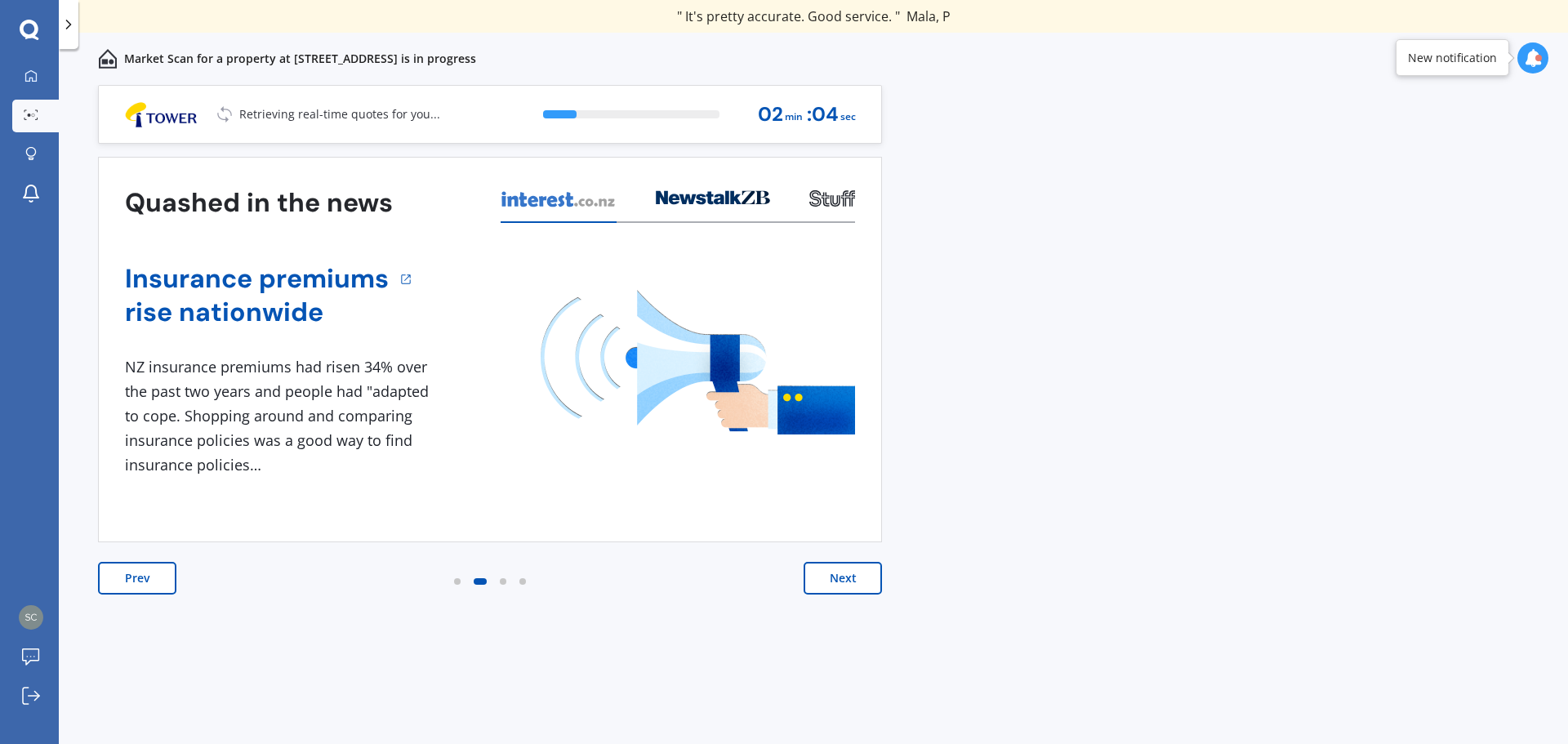
click at [832, 573] on button "Next" at bounding box center [842, 578] width 78 height 33
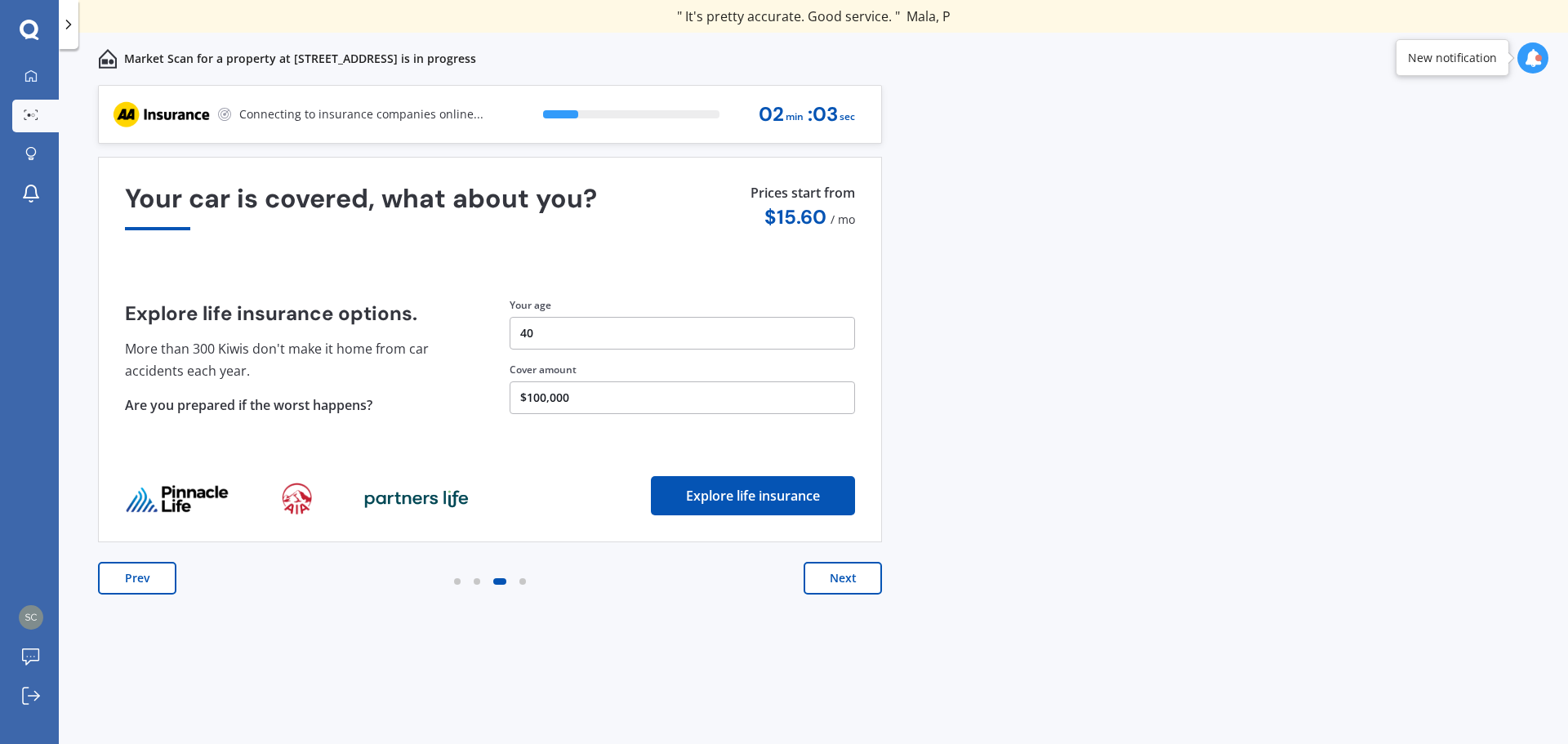
click at [832, 573] on button "Next" at bounding box center [842, 578] width 78 height 33
